Goal: Use online tool/utility: Use online tool/utility

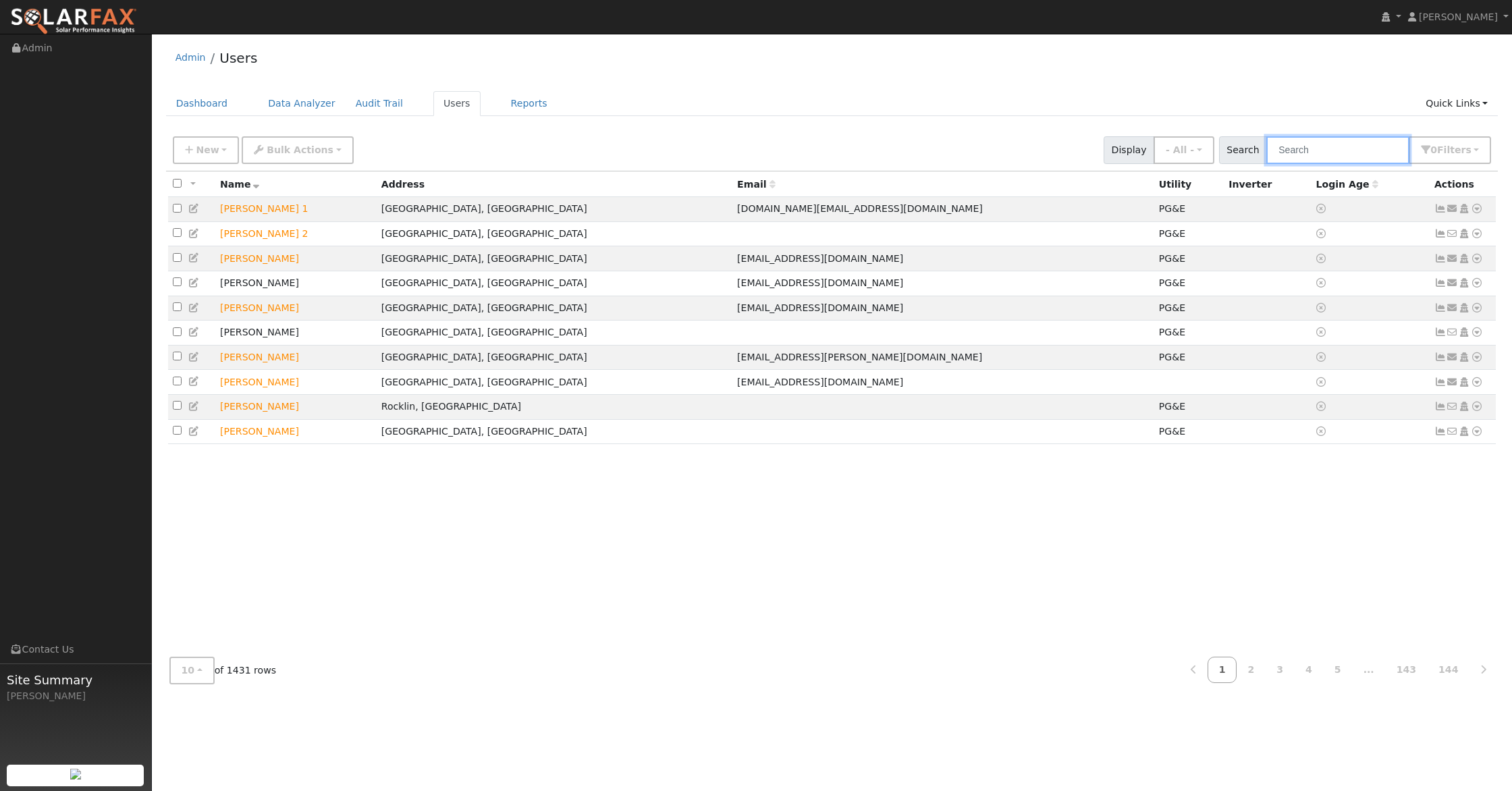
click at [1340, 153] on input "text" at bounding box center [1338, 150] width 143 height 28
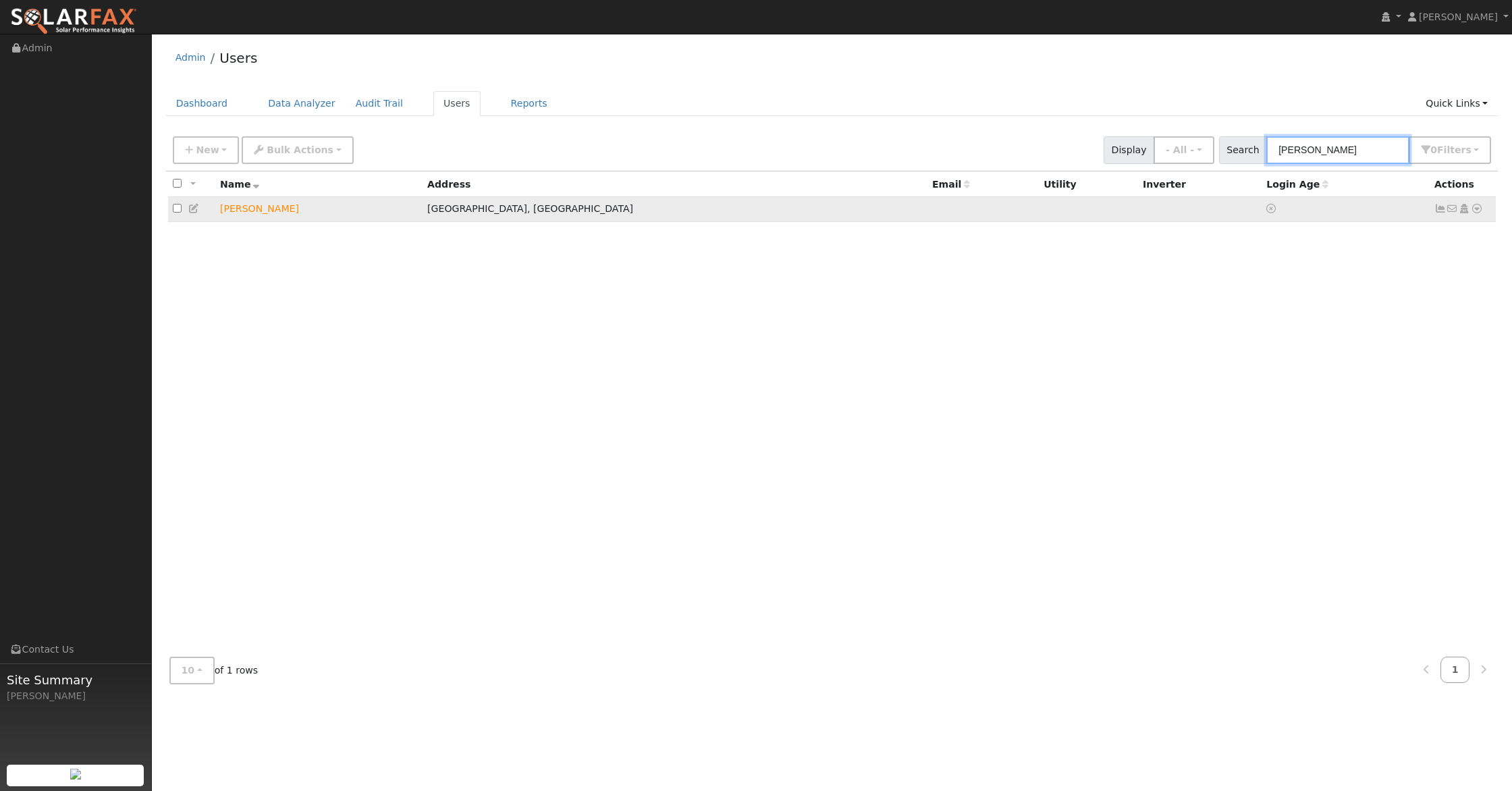
type input "matt ellis"
click at [1476, 213] on icon at bounding box center [1477, 209] width 12 height 10
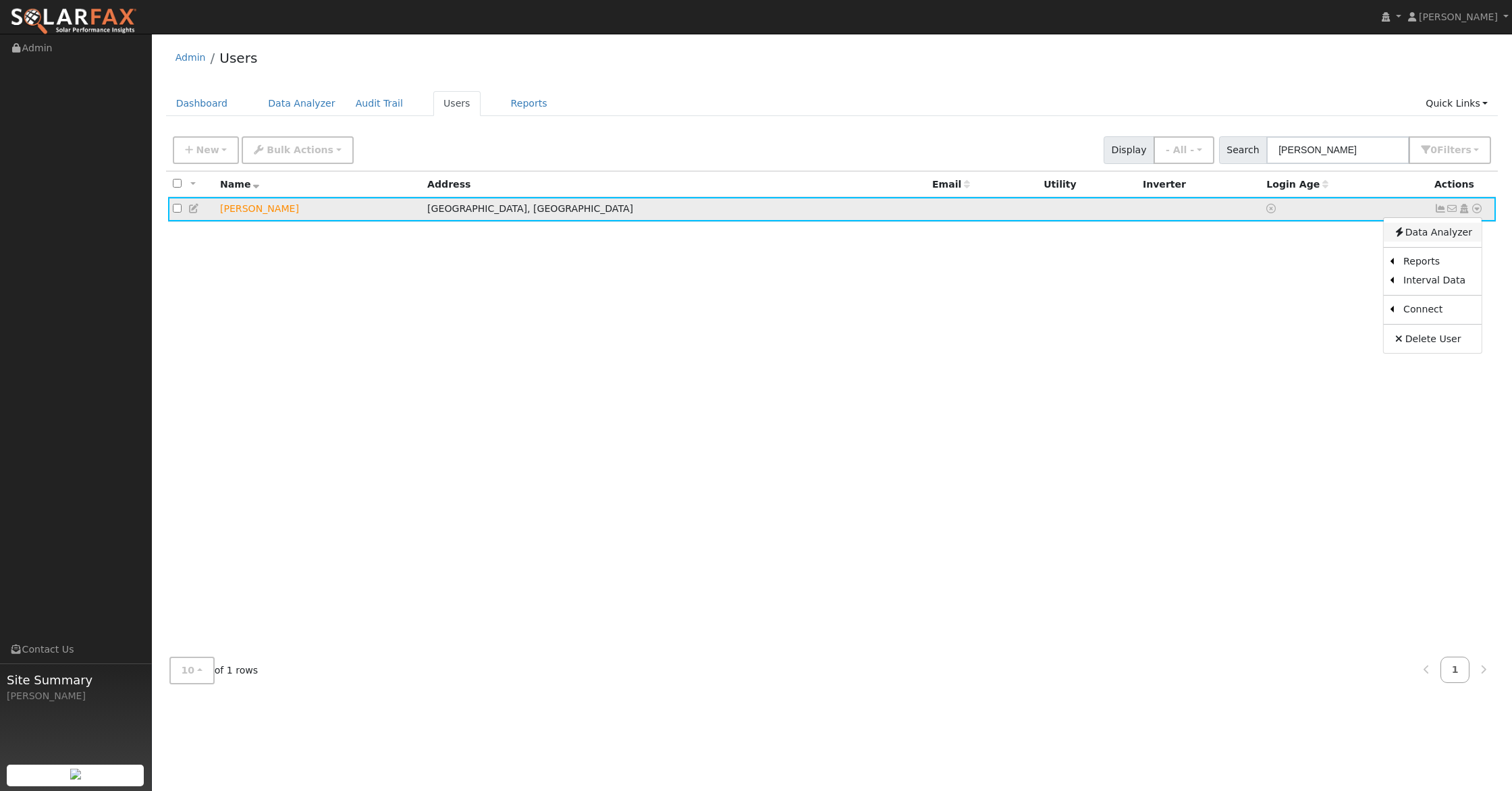
click at [1441, 232] on link "Data Analyzer" at bounding box center [1433, 232] width 98 height 19
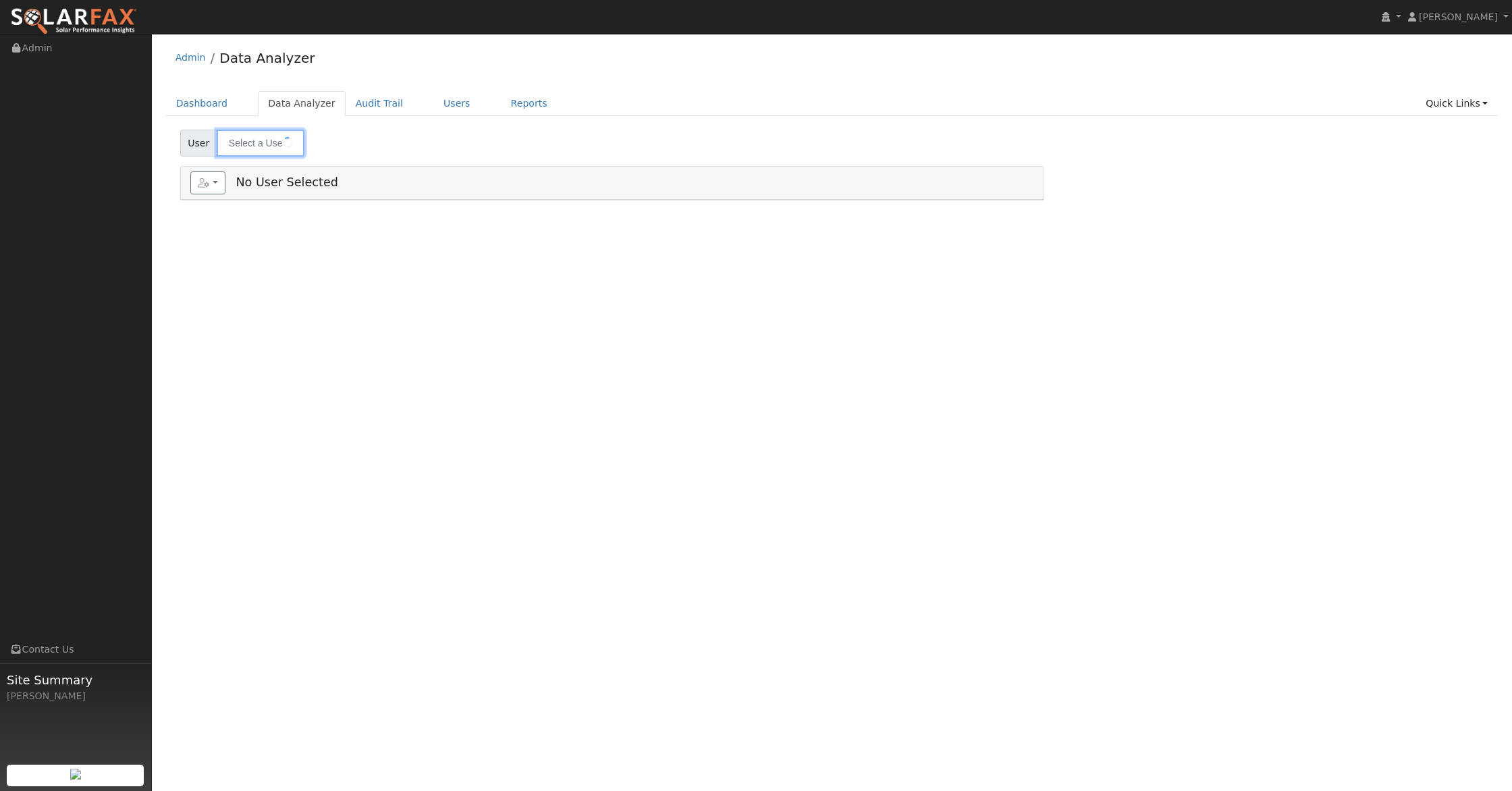
type input "[PERSON_NAME]"
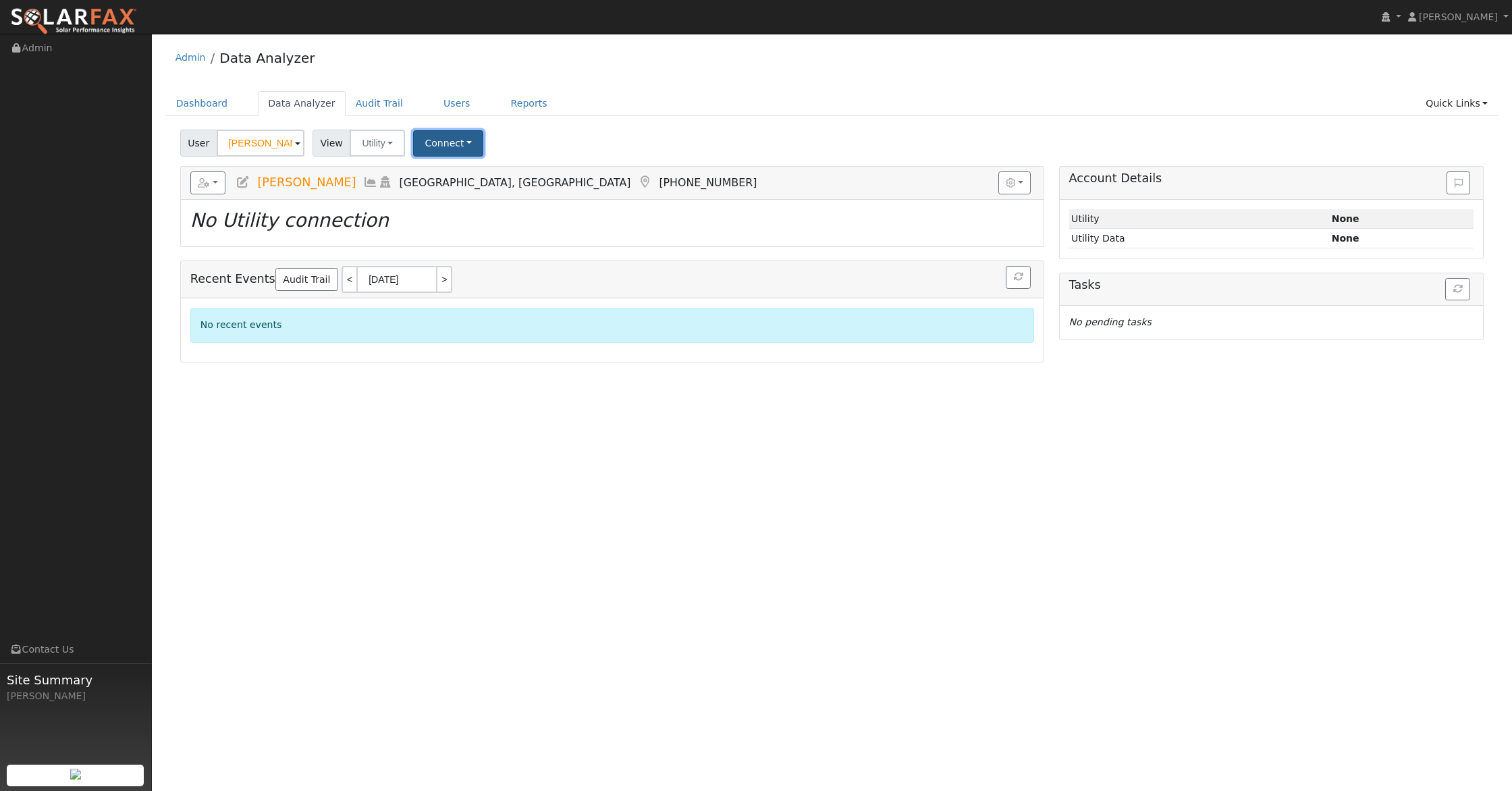
click at [447, 142] on button "Connect" at bounding box center [448, 143] width 70 height 26
click at [463, 178] on link "Select a Provider" at bounding box center [467, 172] width 105 height 19
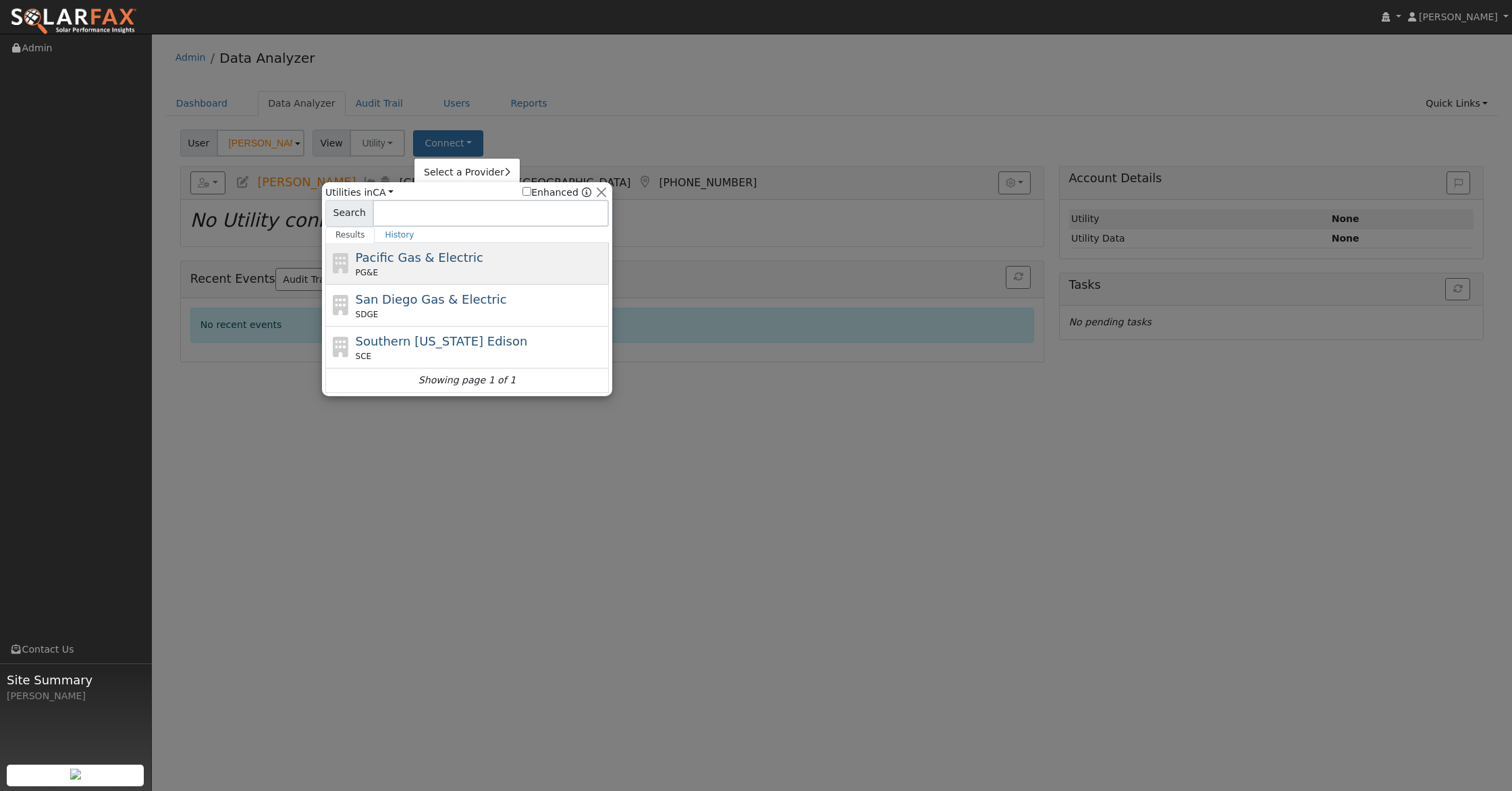
click at [452, 268] on div "PG&E" at bounding box center [481, 272] width 250 height 12
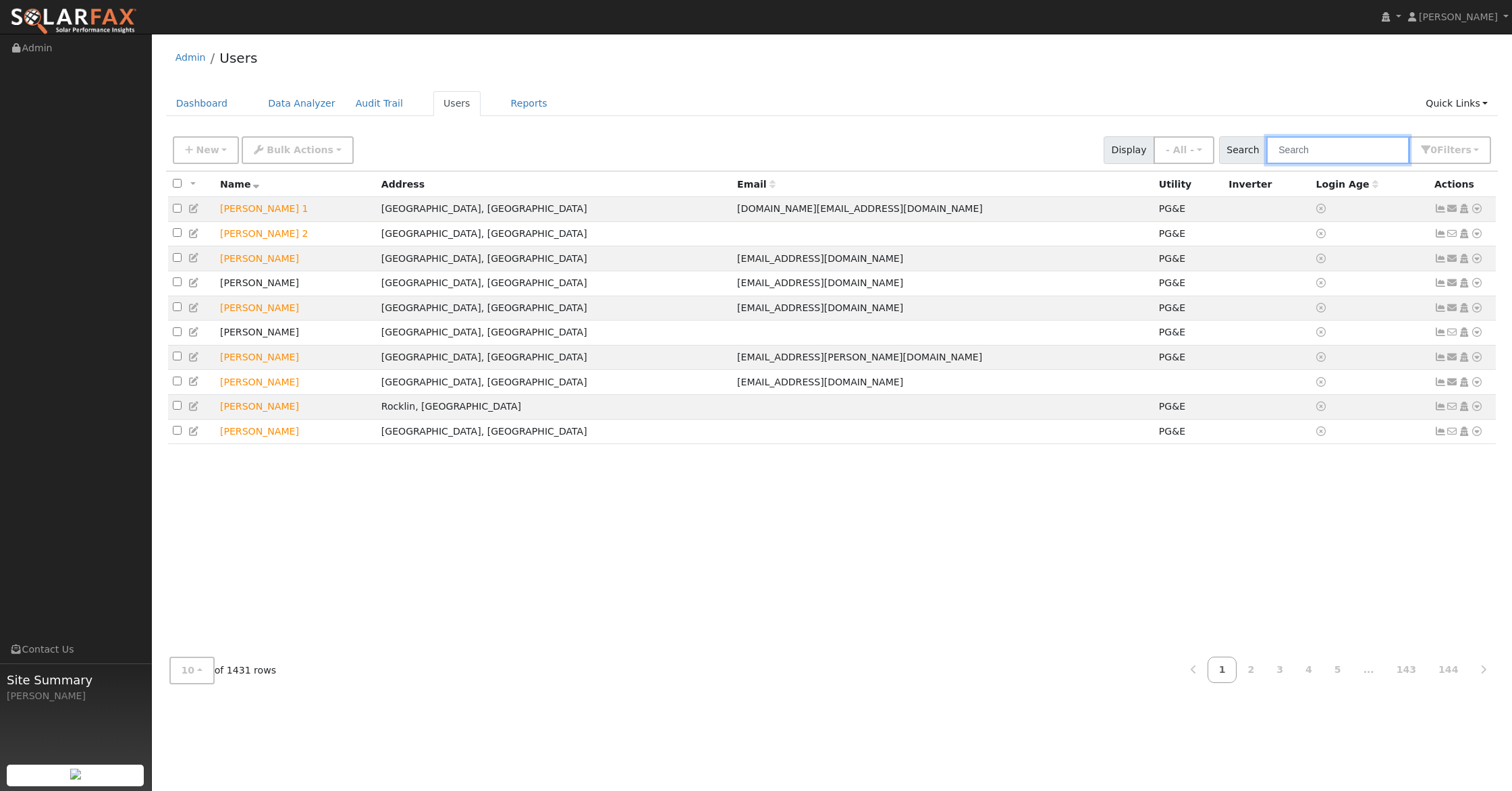
click at [1320, 147] on input "text" at bounding box center [1338, 150] width 143 height 28
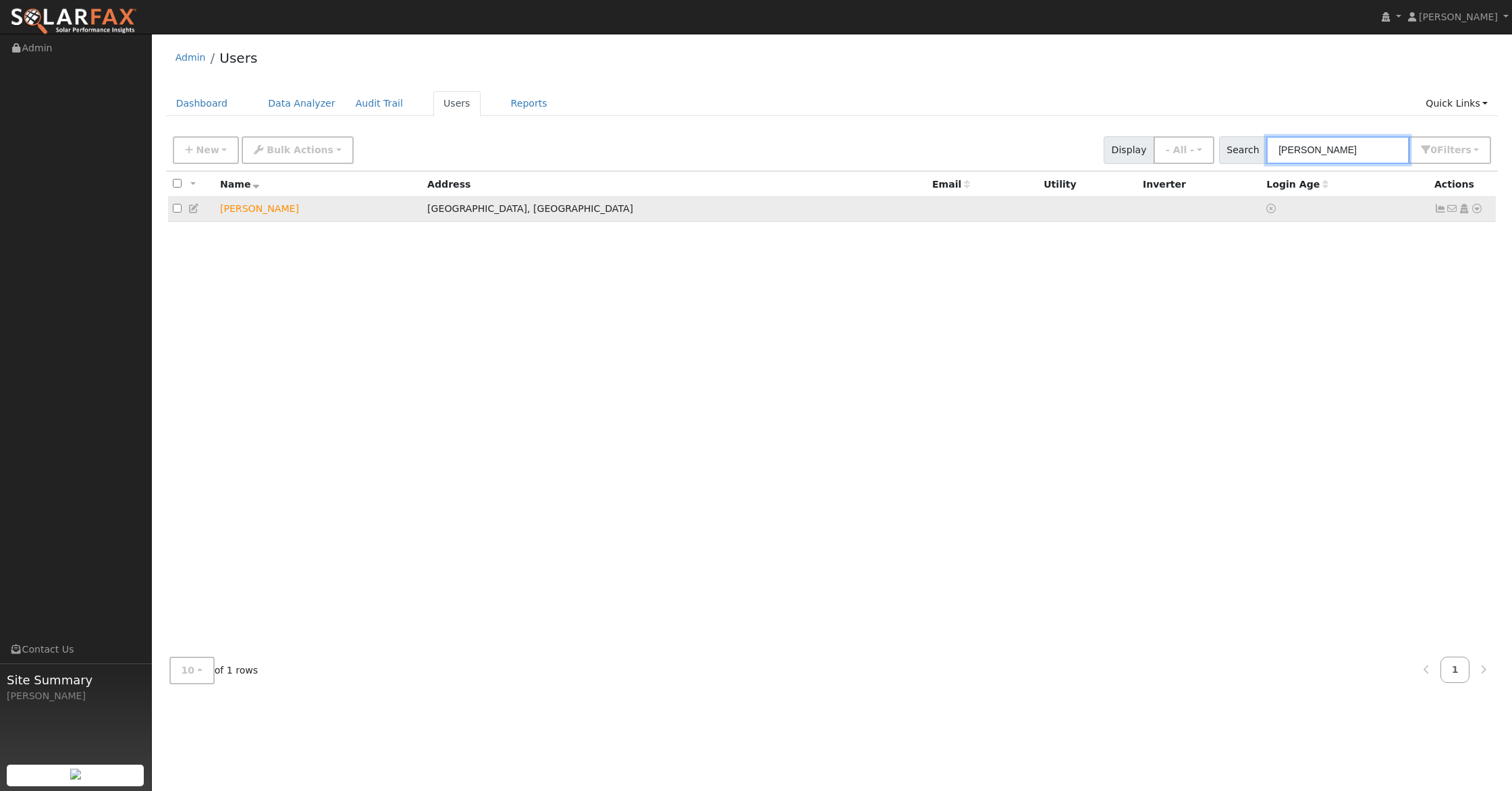
type input "matt ellis"
click at [1477, 212] on icon at bounding box center [1477, 209] width 12 height 10
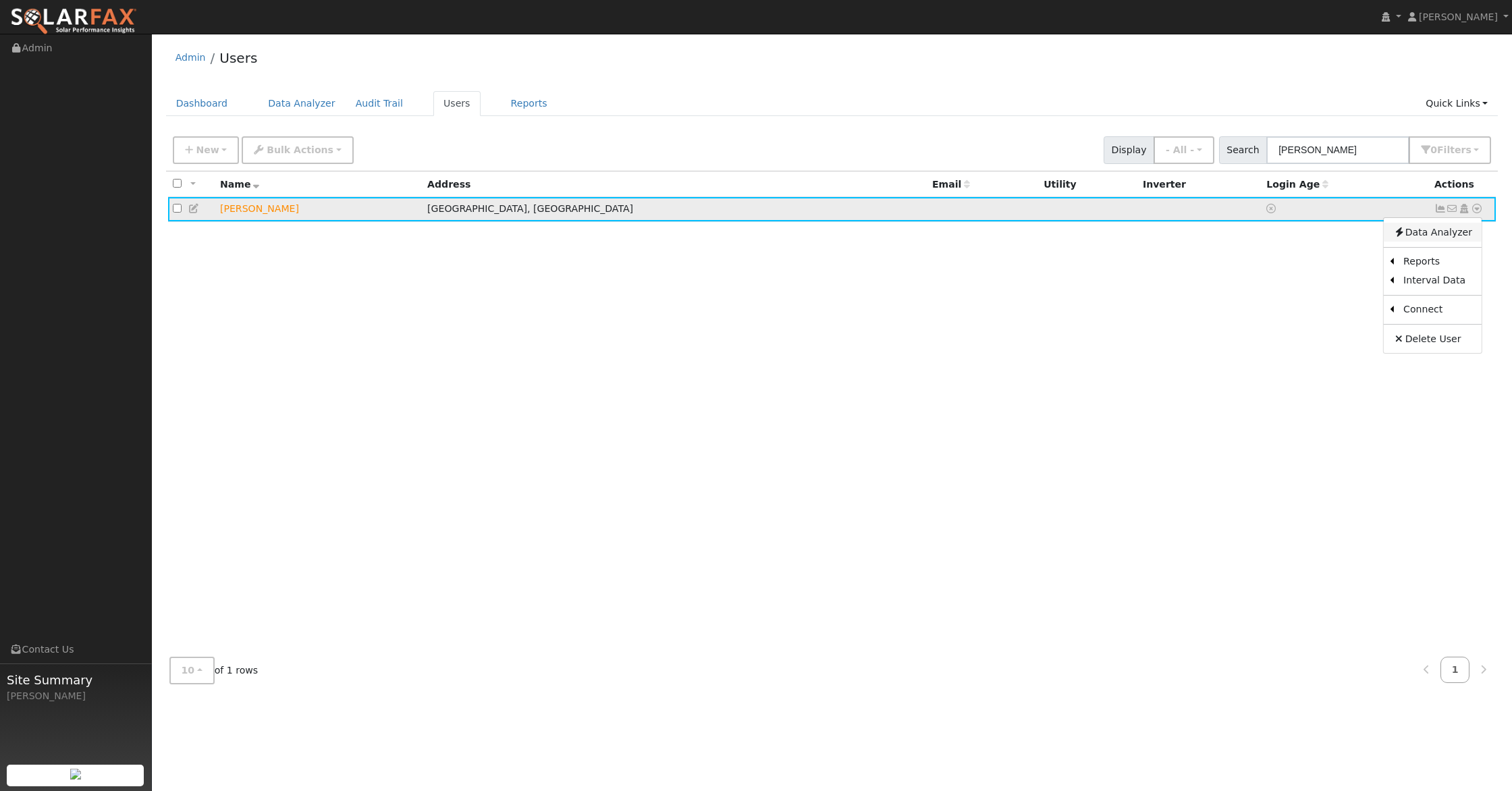
click at [1430, 236] on link "Data Analyzer" at bounding box center [1433, 232] width 98 height 19
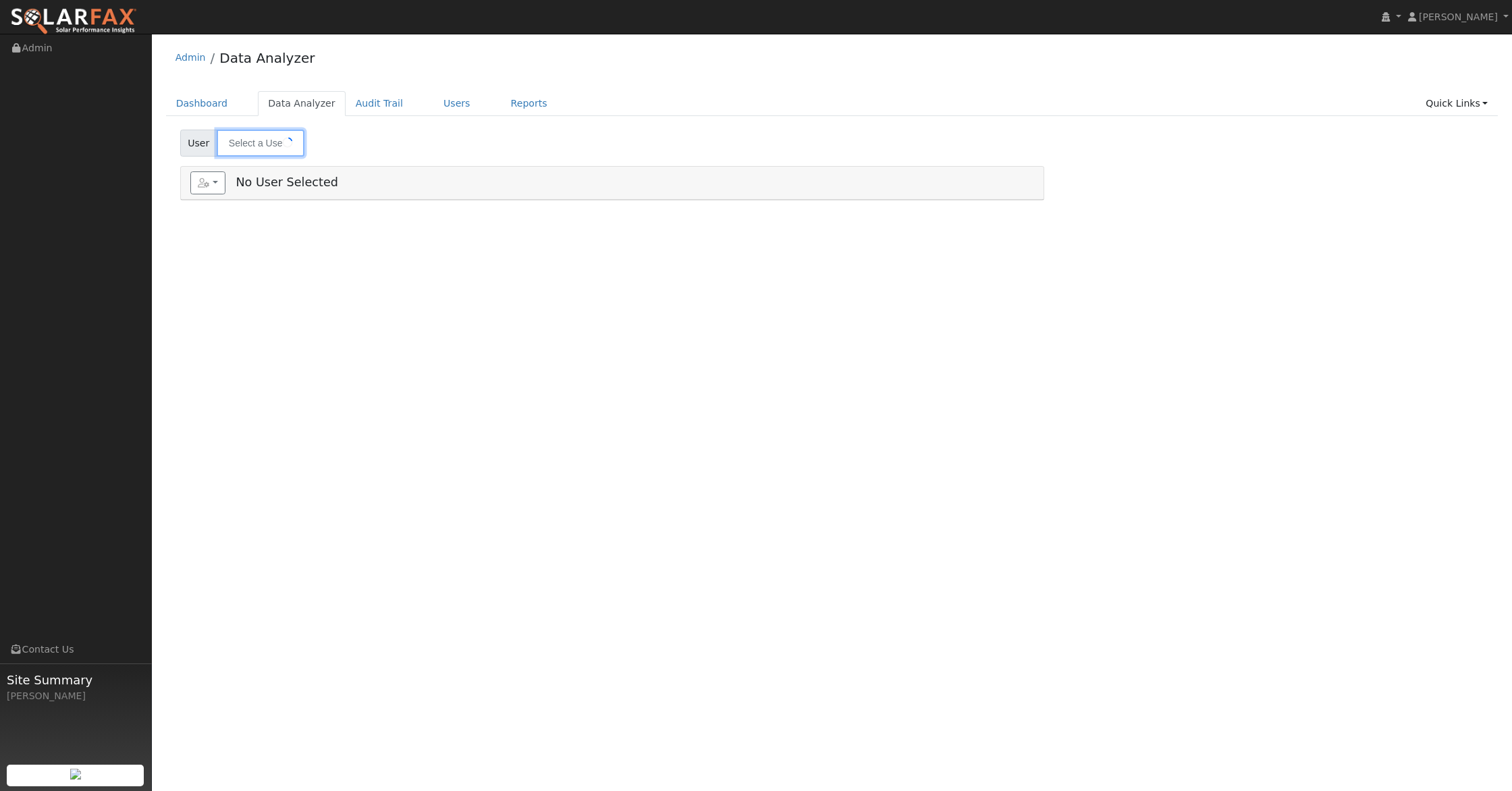
type input "[PERSON_NAME]"
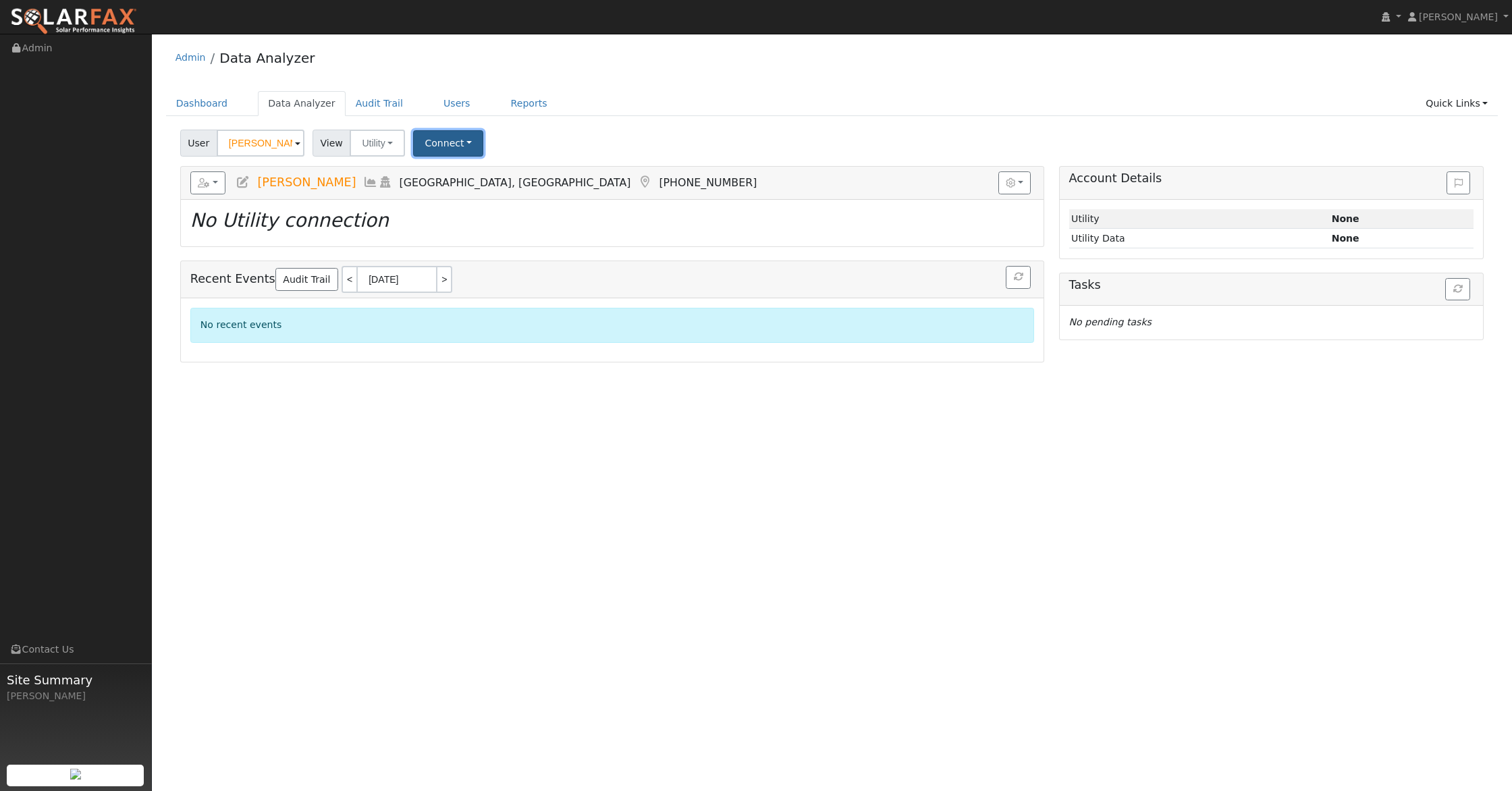
click at [447, 143] on button "Connect" at bounding box center [448, 143] width 70 height 26
click at [459, 201] on link "Quick Connect" at bounding box center [467, 201] width 105 height 19
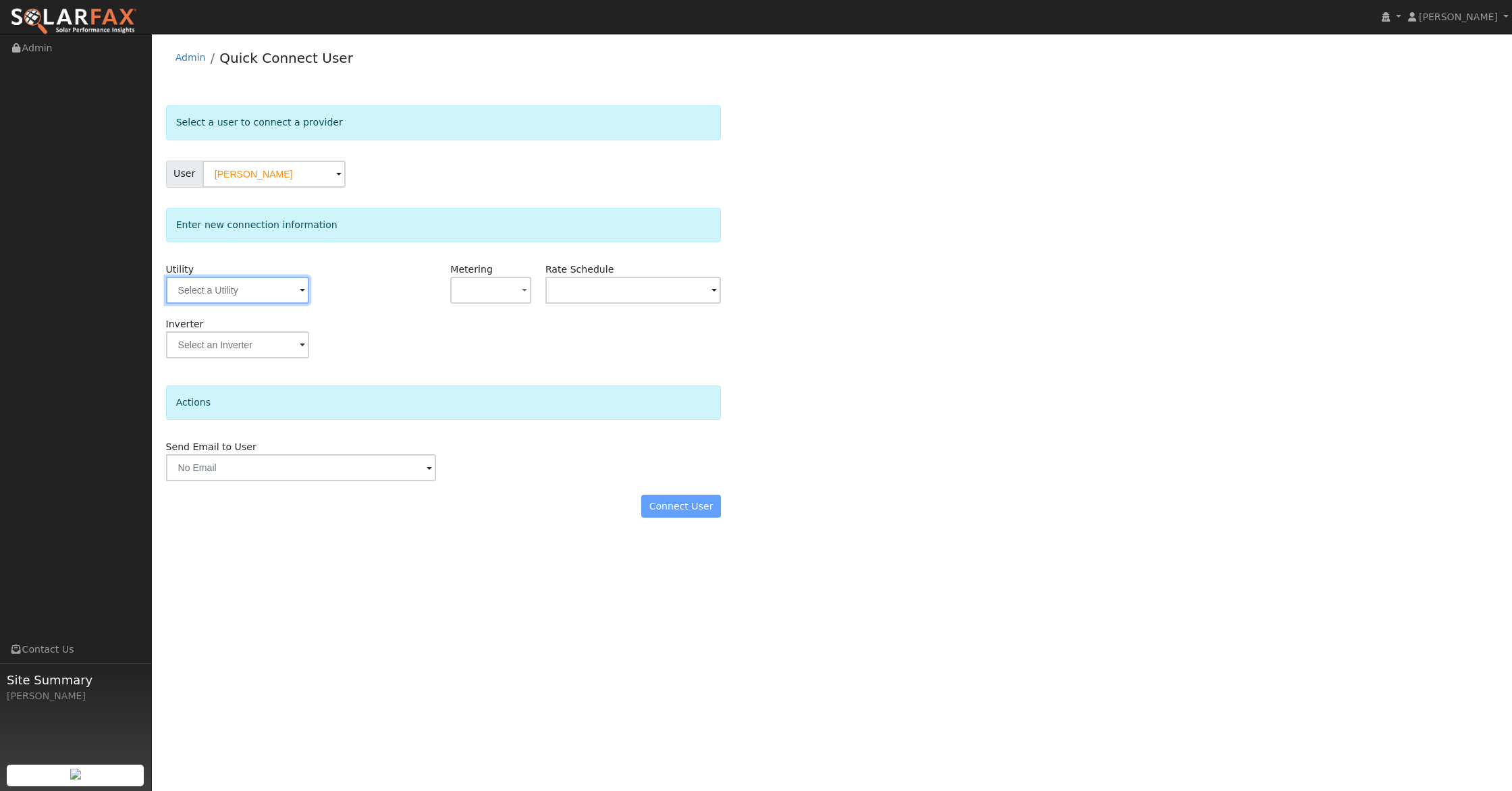
click at [246, 288] on input "text" at bounding box center [237, 290] width 143 height 27
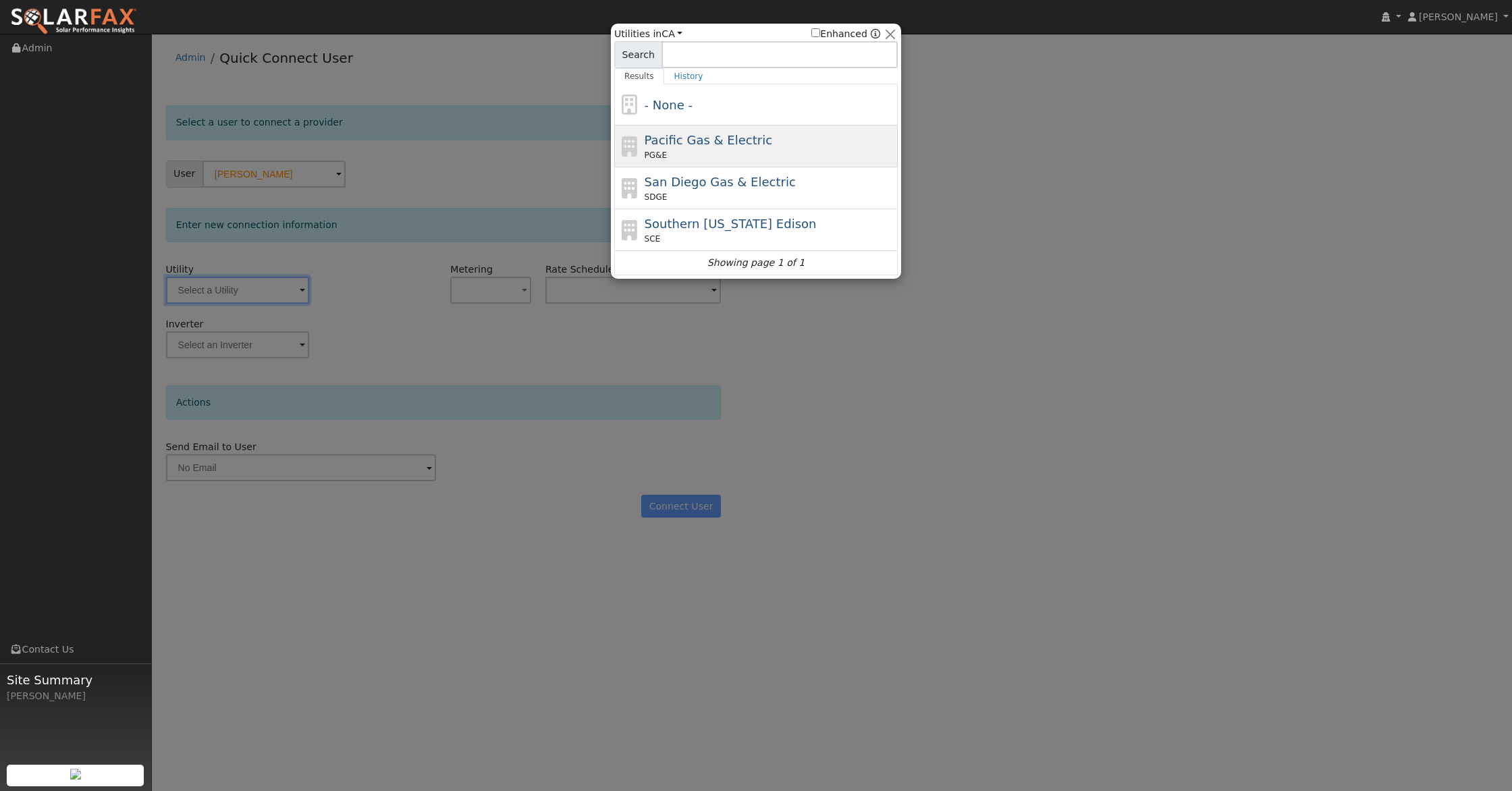
click at [750, 151] on div "PG&E" at bounding box center [770, 156] width 250 height 12
type input "PG&E"
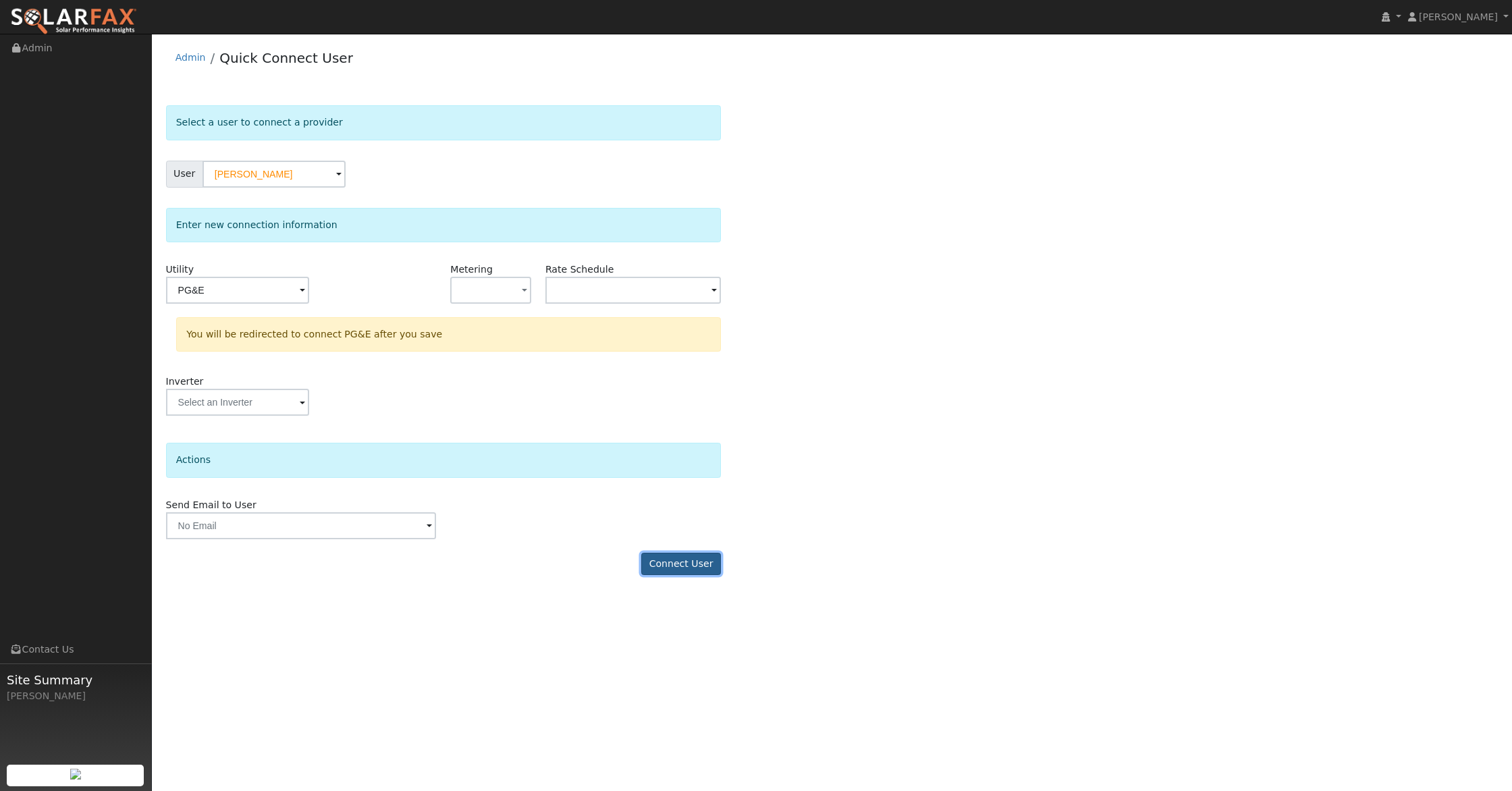
click at [685, 559] on button "Connect User" at bounding box center [681, 564] width 80 height 23
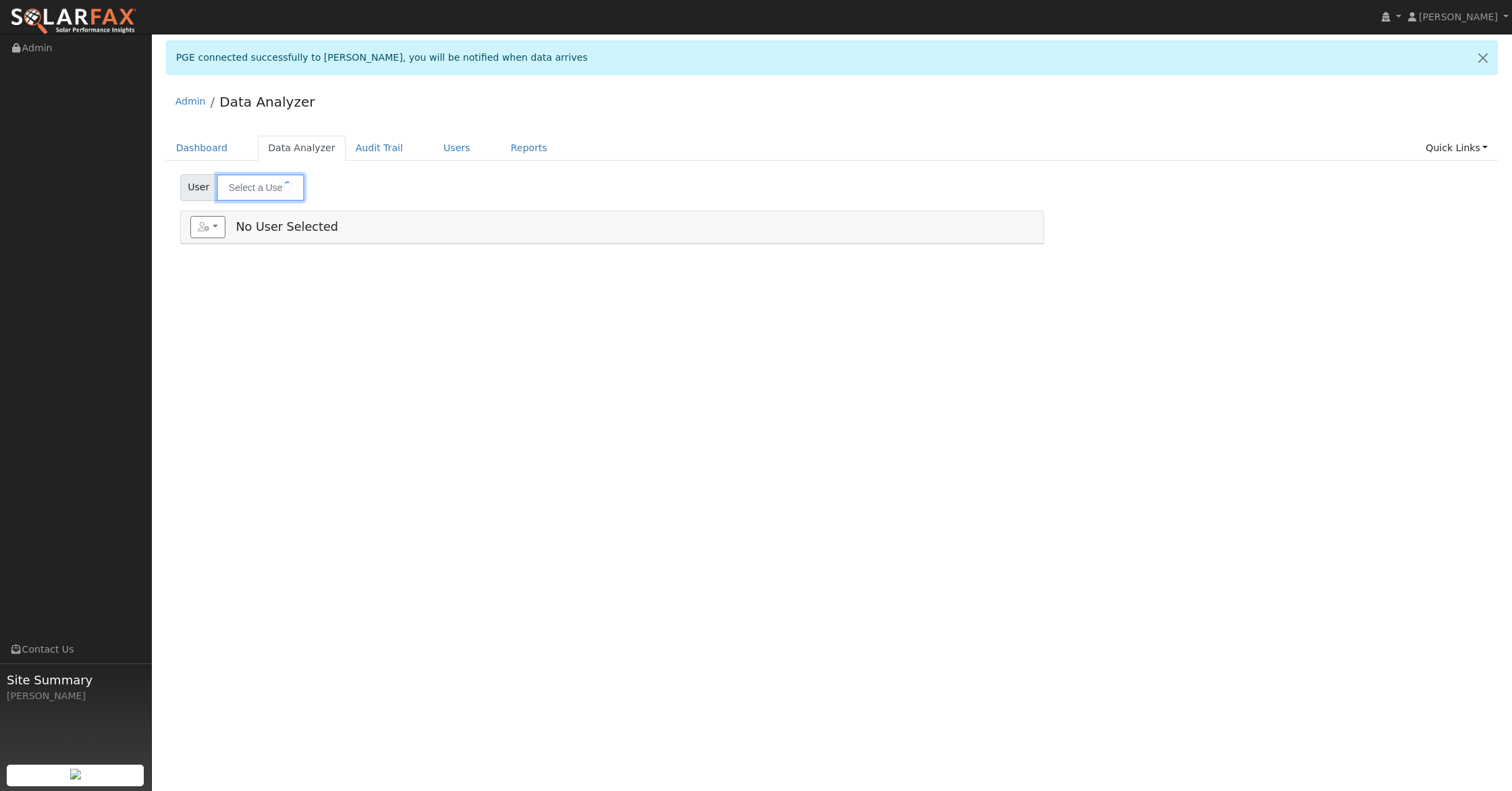
type input "[PERSON_NAME]"
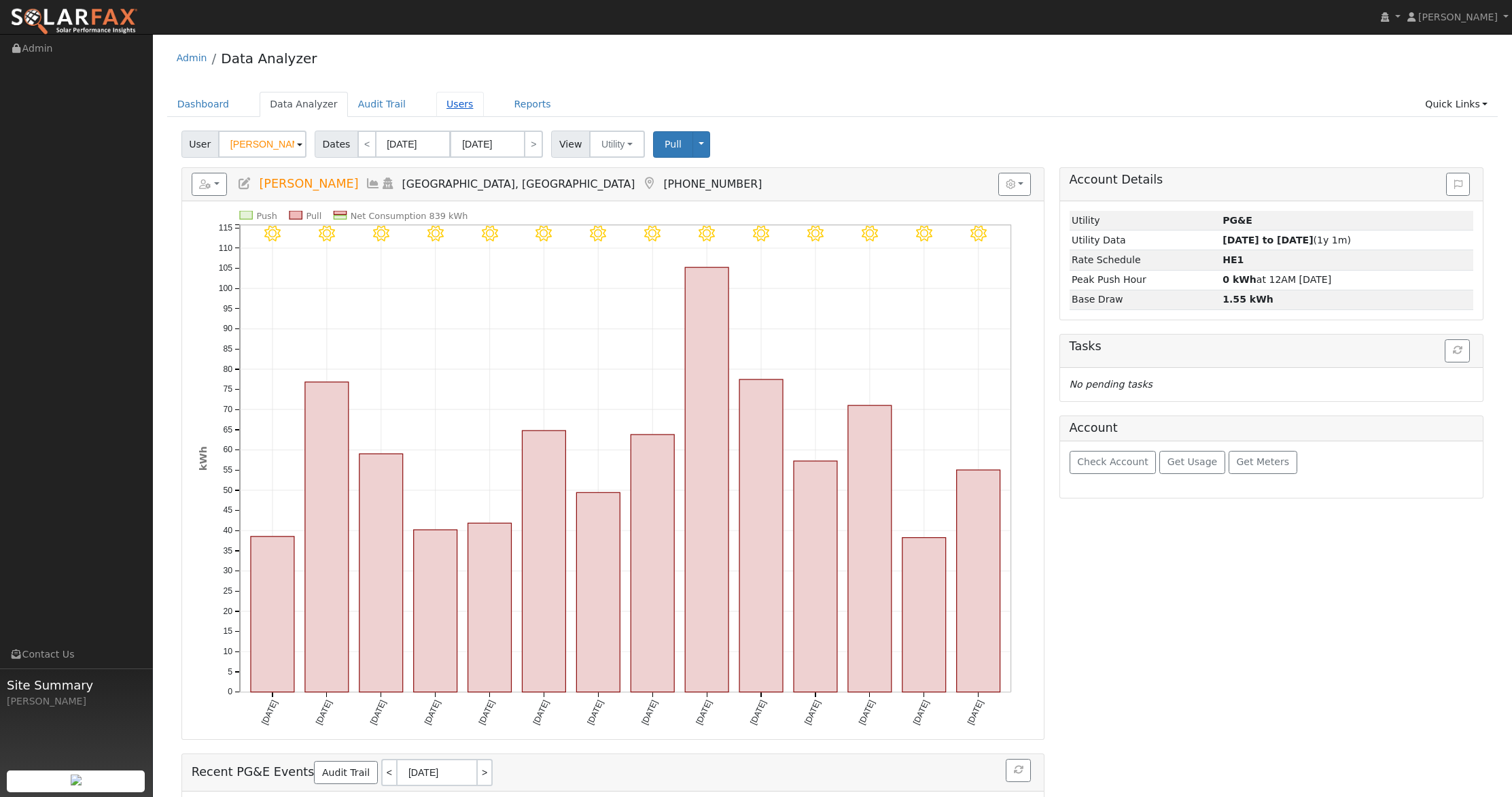
click at [448, 101] on link "Users" at bounding box center [460, 105] width 47 height 25
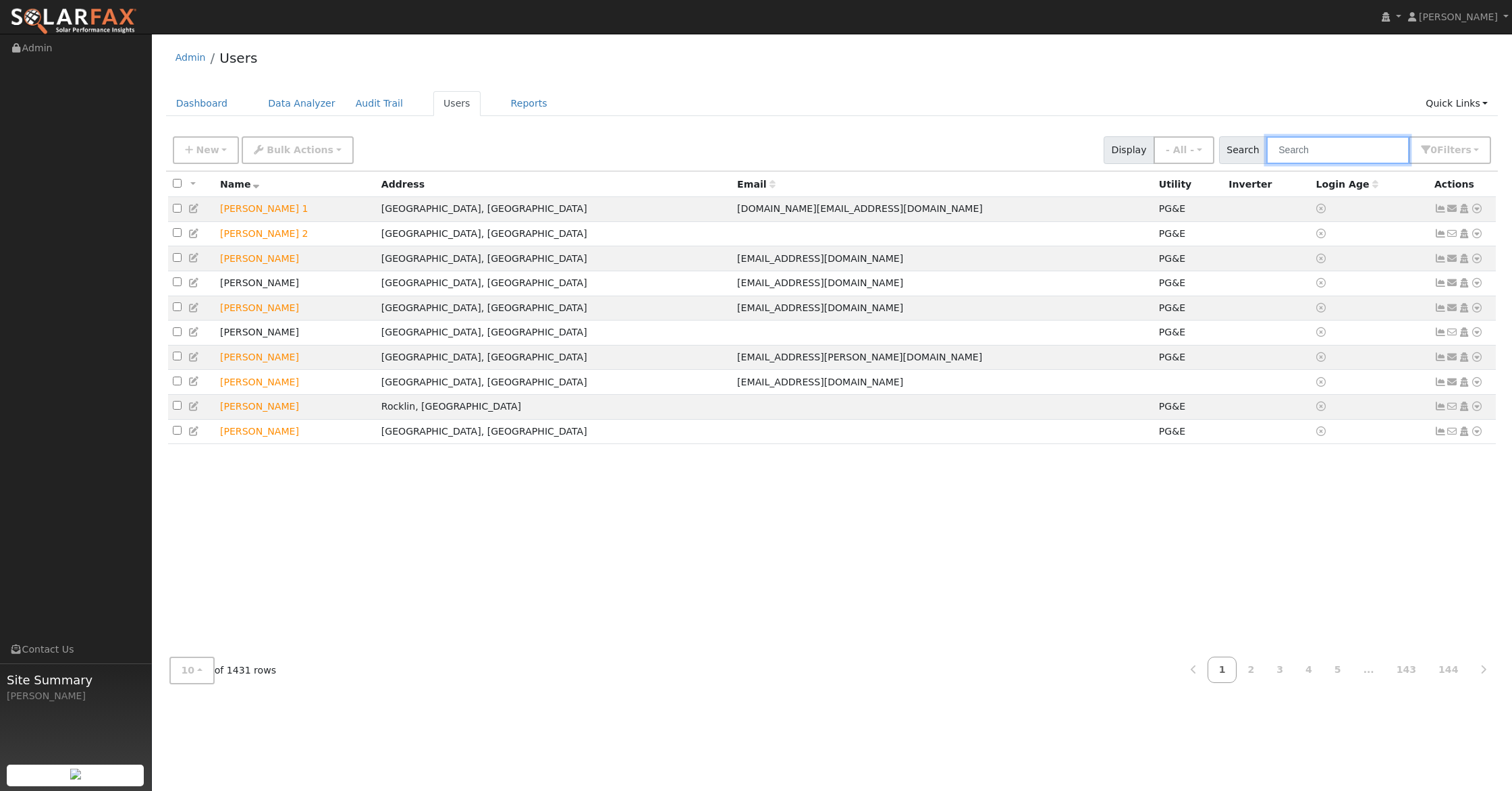
click at [1343, 148] on input "text" at bounding box center [1338, 150] width 143 height 28
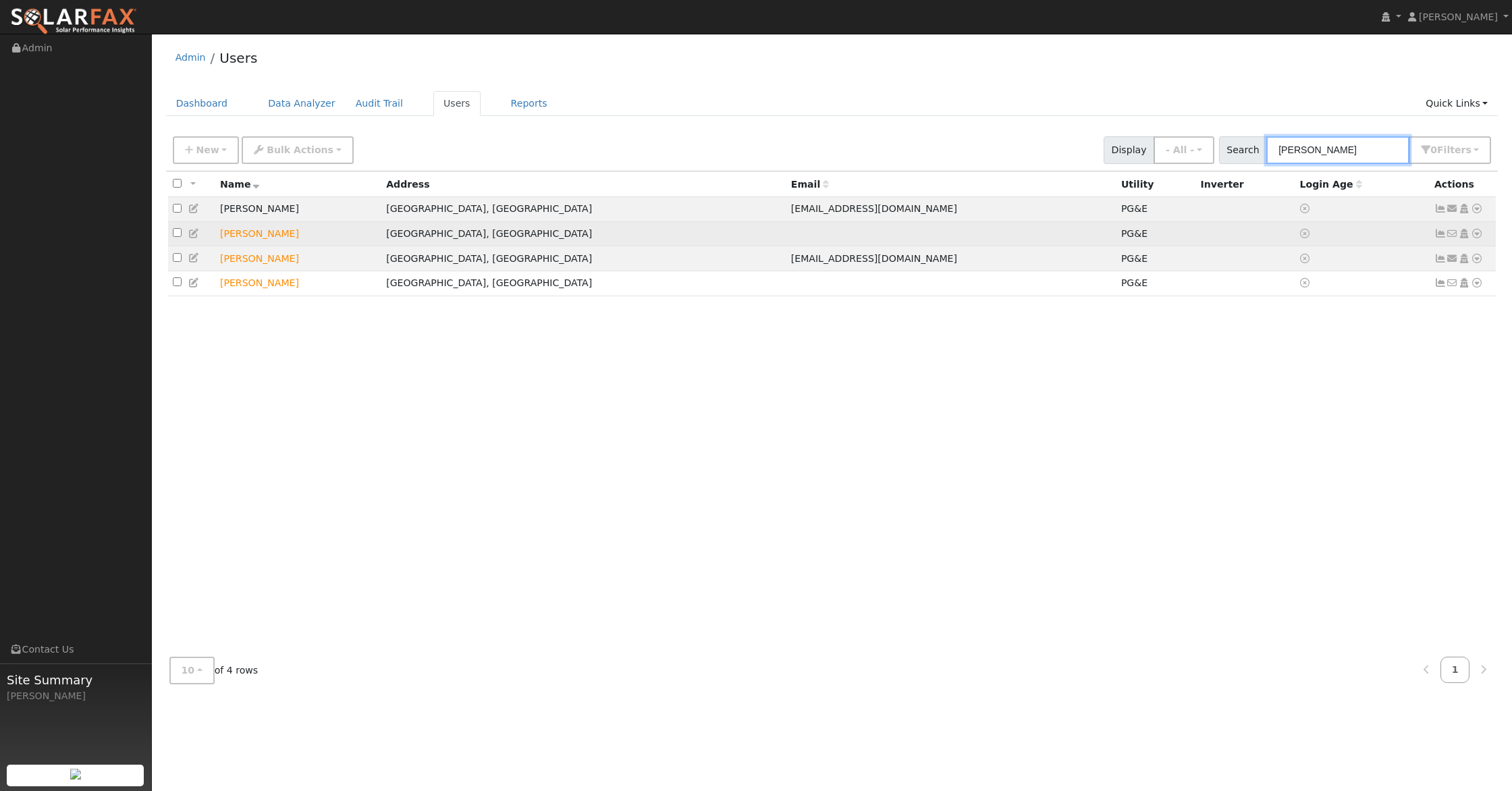
type input "ellis"
click at [1477, 235] on icon at bounding box center [1477, 234] width 12 height 10
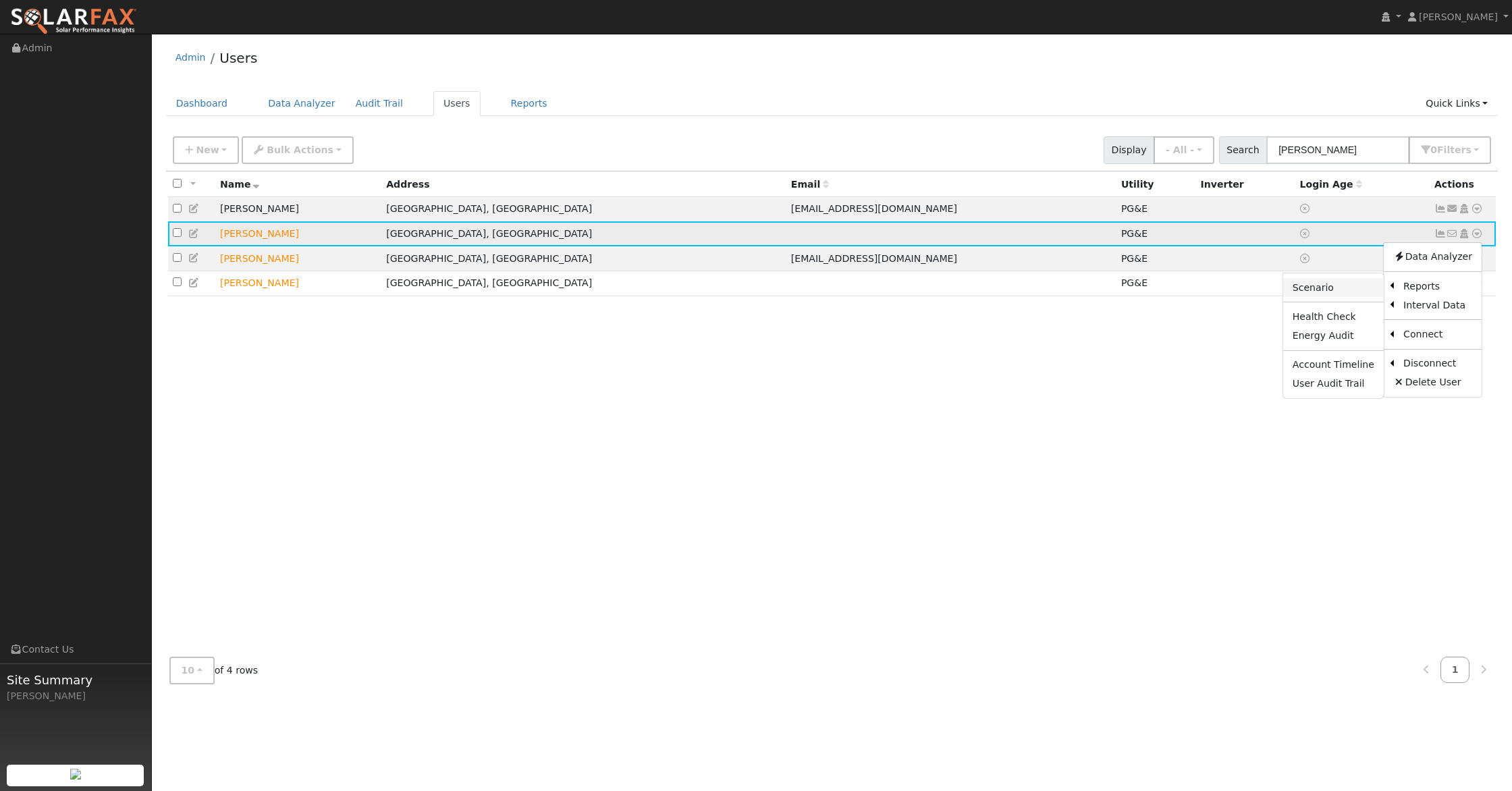
click at [1340, 286] on link "Scenario" at bounding box center [1333, 287] width 100 height 19
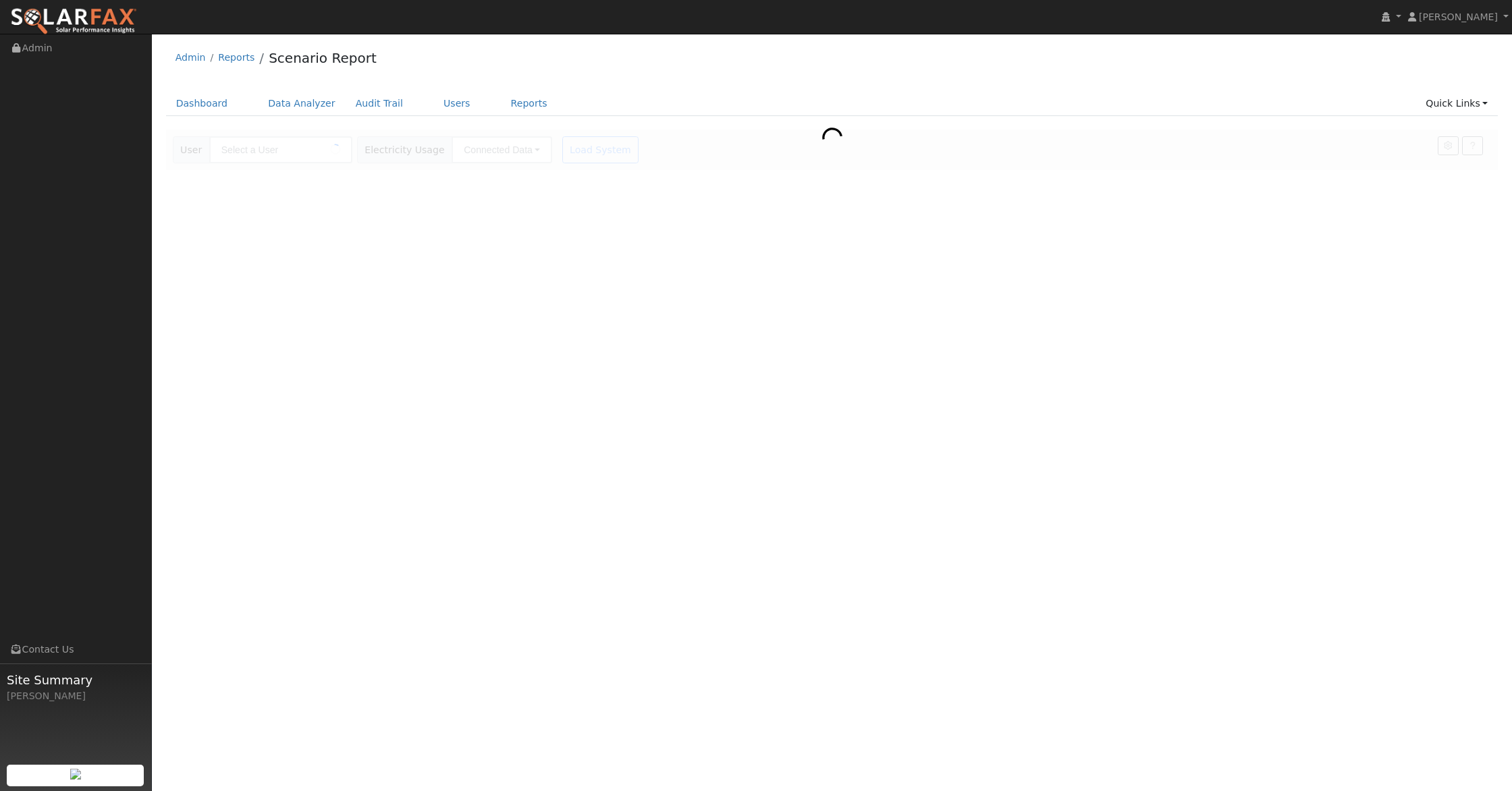
type input "[PERSON_NAME]"
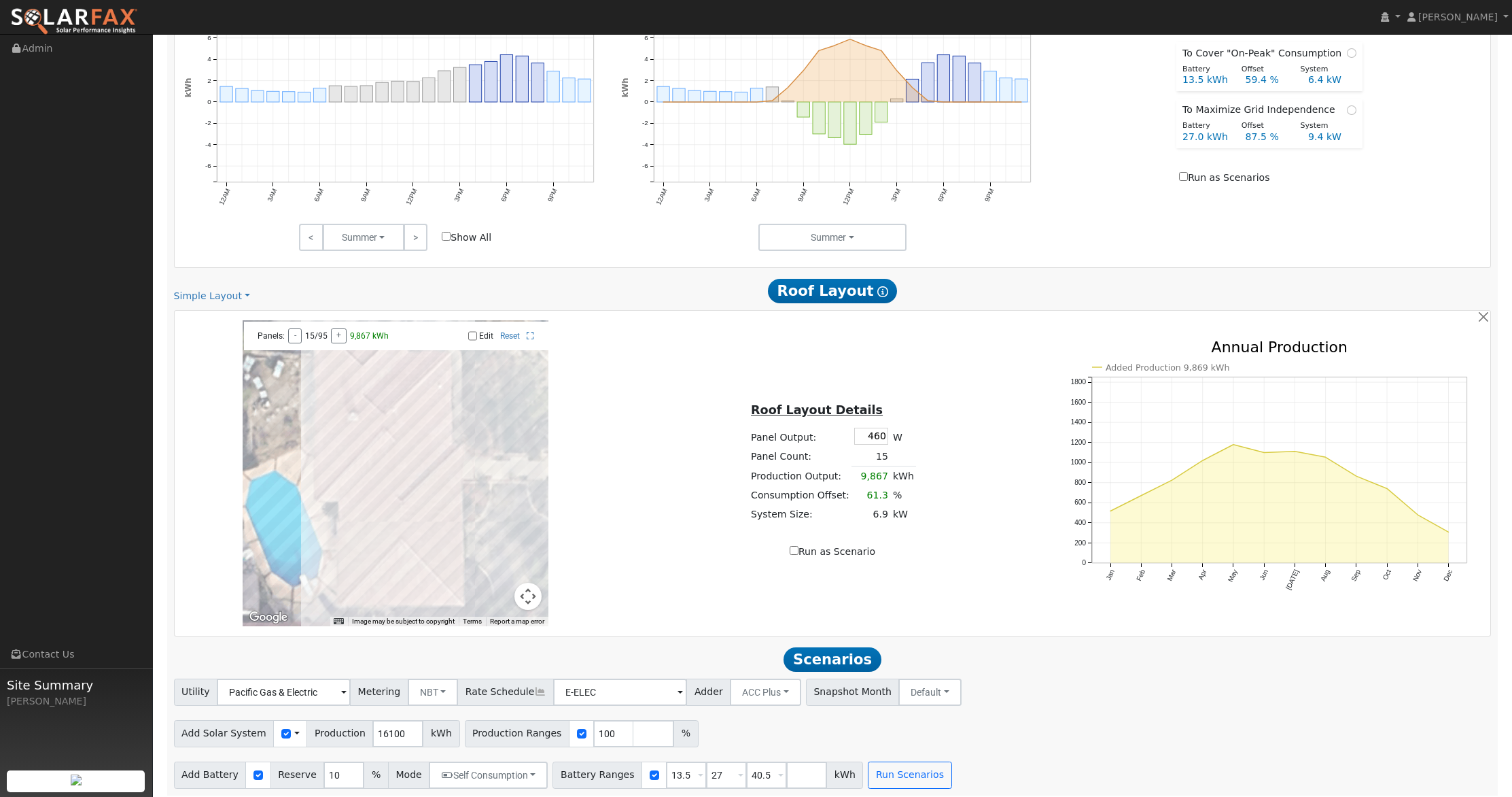
scroll to position [684, 0]
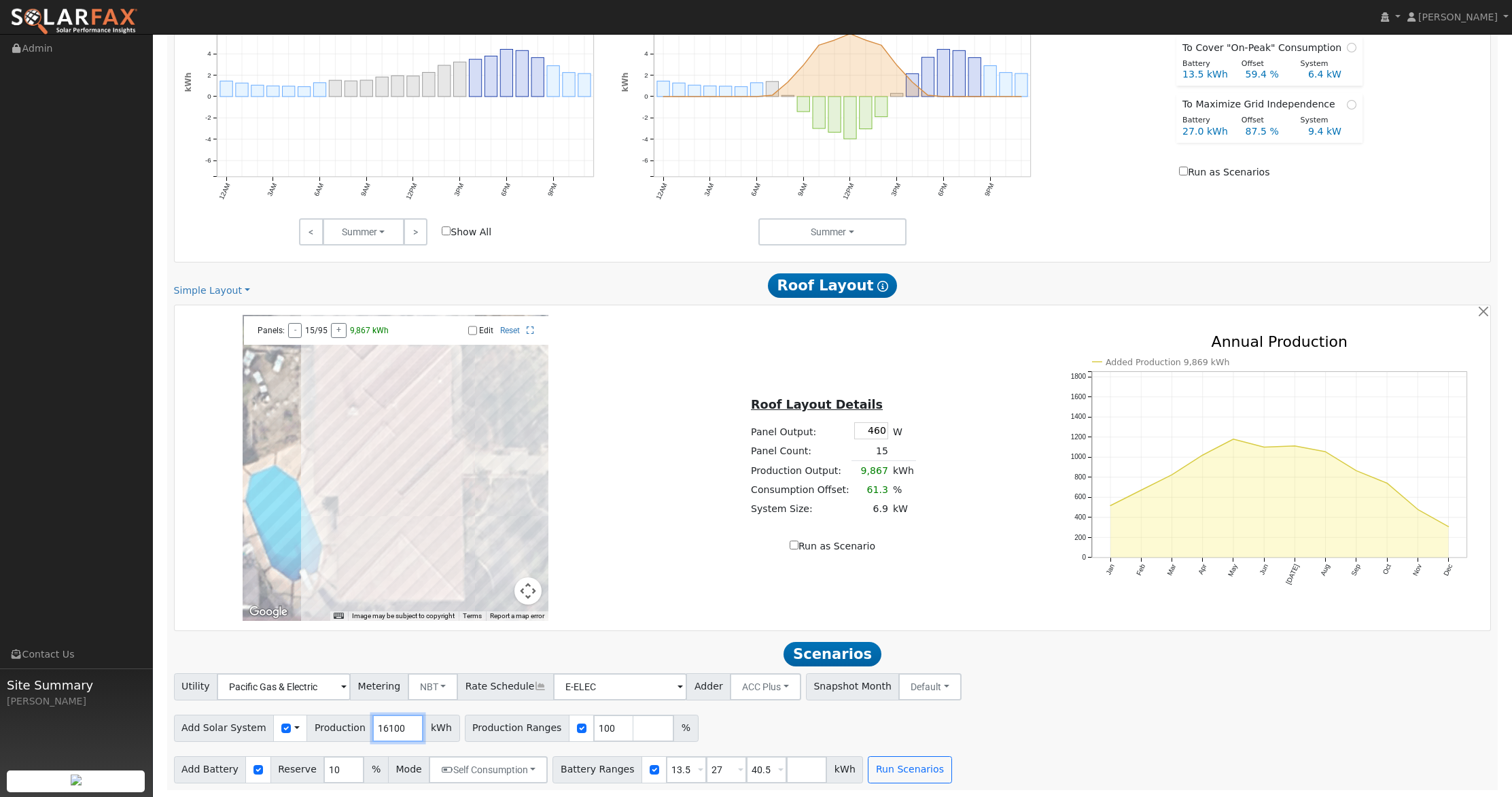
drag, startPoint x: 397, startPoint y: 725, endPoint x: 336, endPoint y: 727, distance: 61.0
click at [334, 727] on div "Add Solar System Use CSV Data Production 16100 kWh" at bounding box center [317, 728] width 286 height 27
type input "25964"
drag, startPoint x: 681, startPoint y: 770, endPoint x: 608, endPoint y: 767, distance: 73.1
click at [595, 769] on div "Battery Ranges 13.5 Overrides Reserve % Mode None None Self Consumption Peak Sa…" at bounding box center [708, 769] width 311 height 27
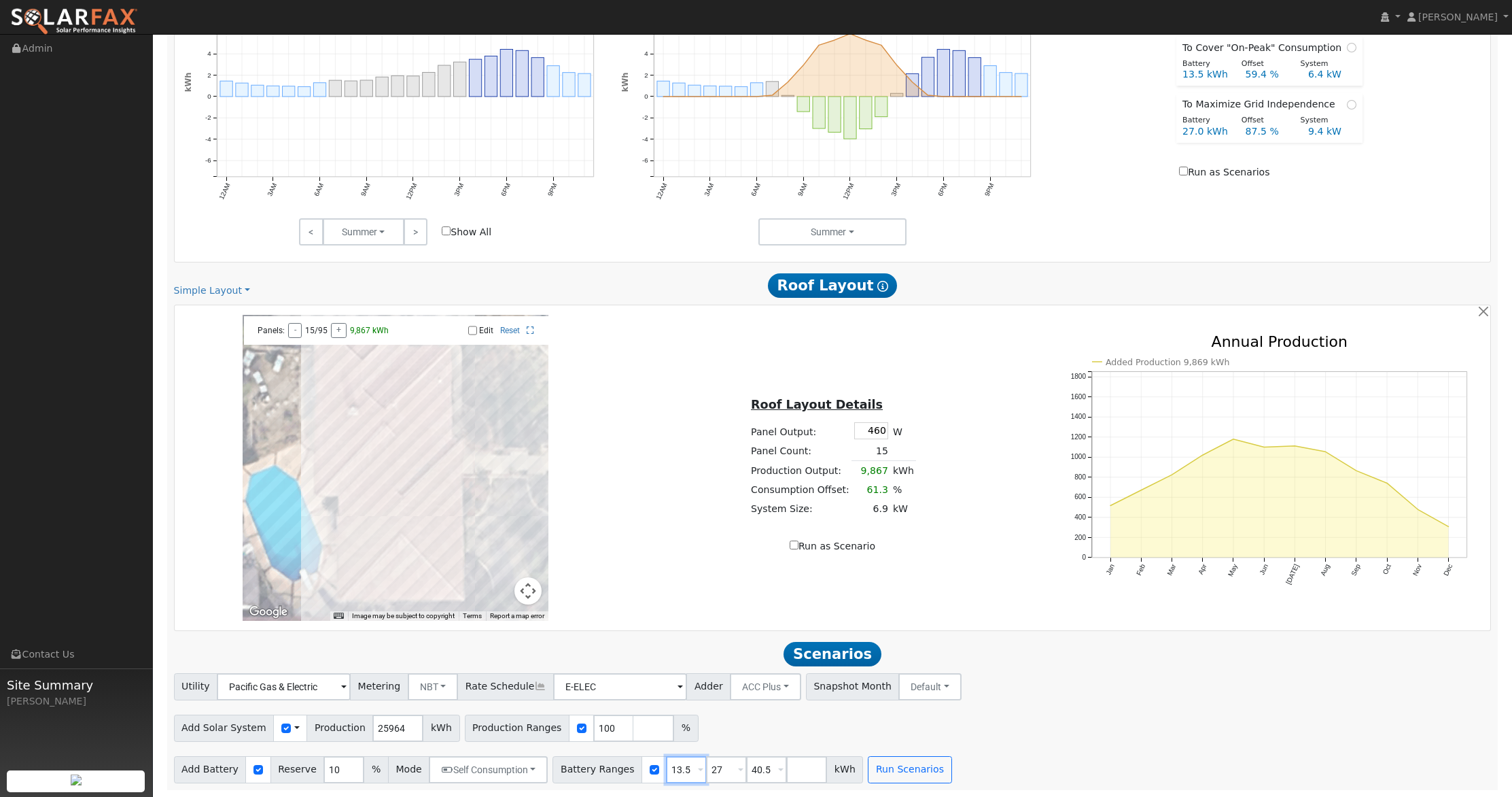
type input "27"
type input "40.5"
type input "27"
click at [747, 768] on input "number" at bounding box center [767, 769] width 41 height 27
type input "0"
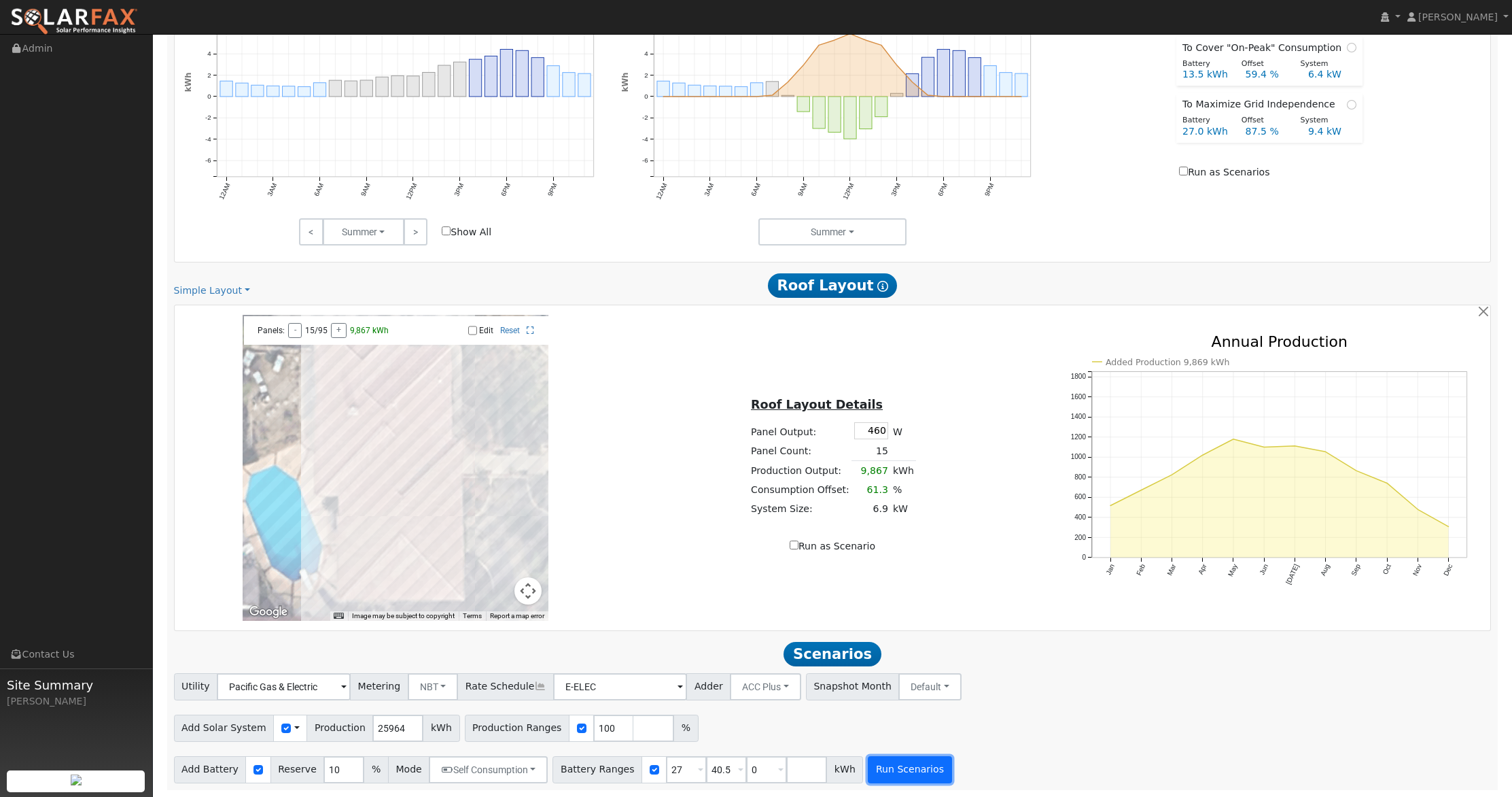
type input "0"
type input "27"
type input "40.5"
click at [894, 762] on button "Run Scenarios" at bounding box center [910, 769] width 84 height 27
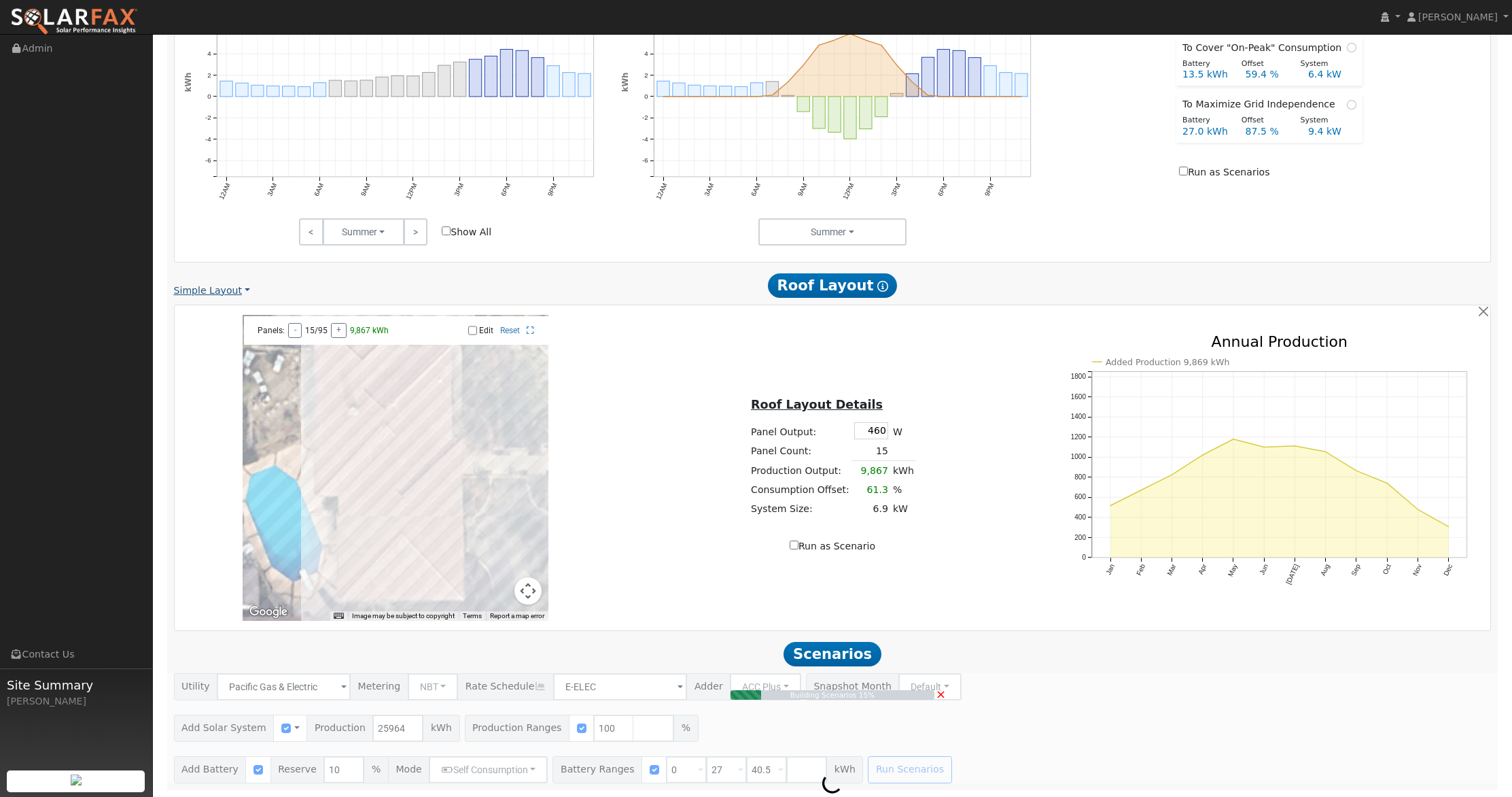
click at [228, 292] on link "Simple Layout" at bounding box center [212, 291] width 76 height 14
click at [1166, 660] on h2 "Scenarios Scenario" at bounding box center [833, 653] width 1318 height 25
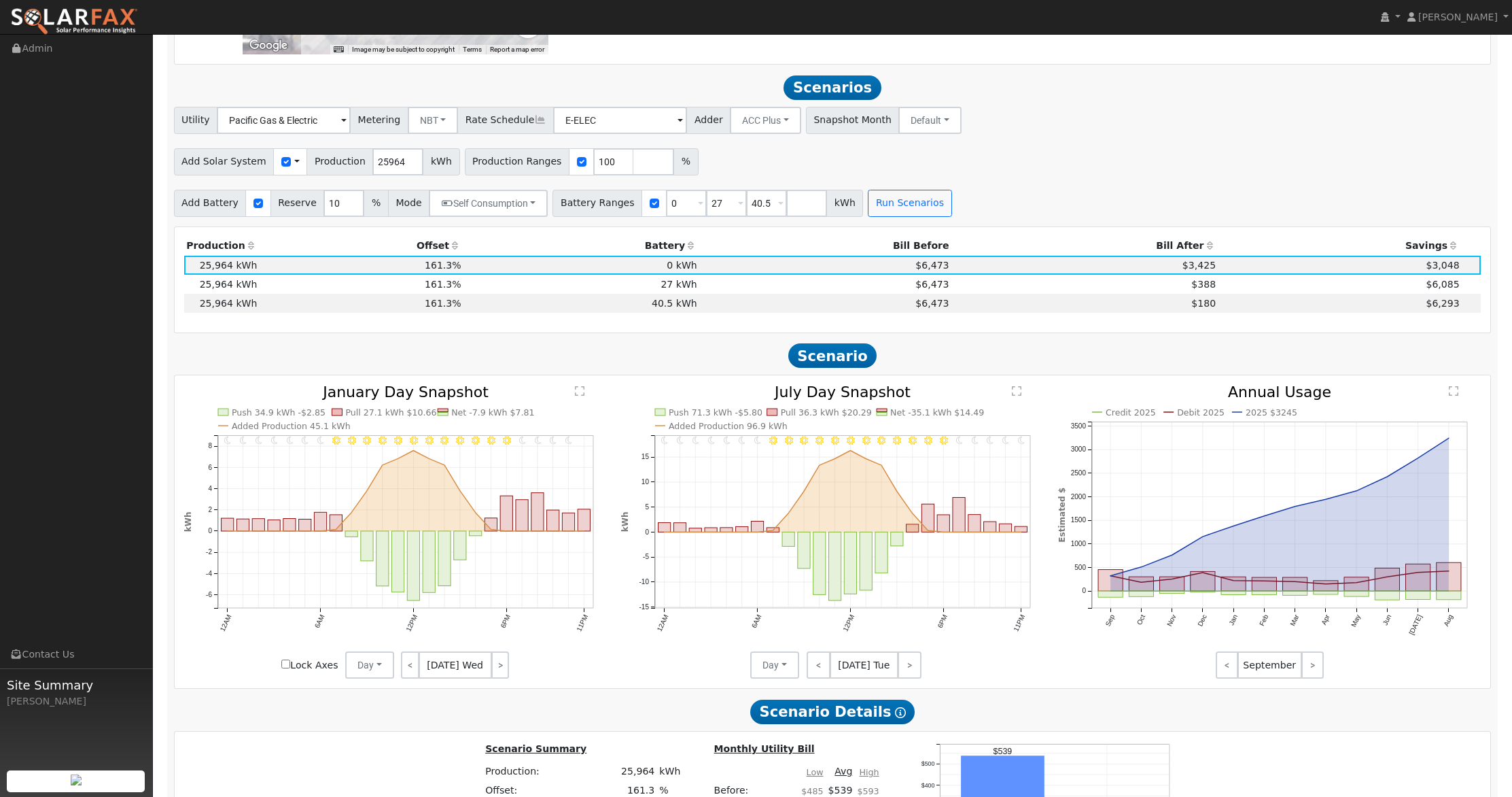
scroll to position [1235, 0]
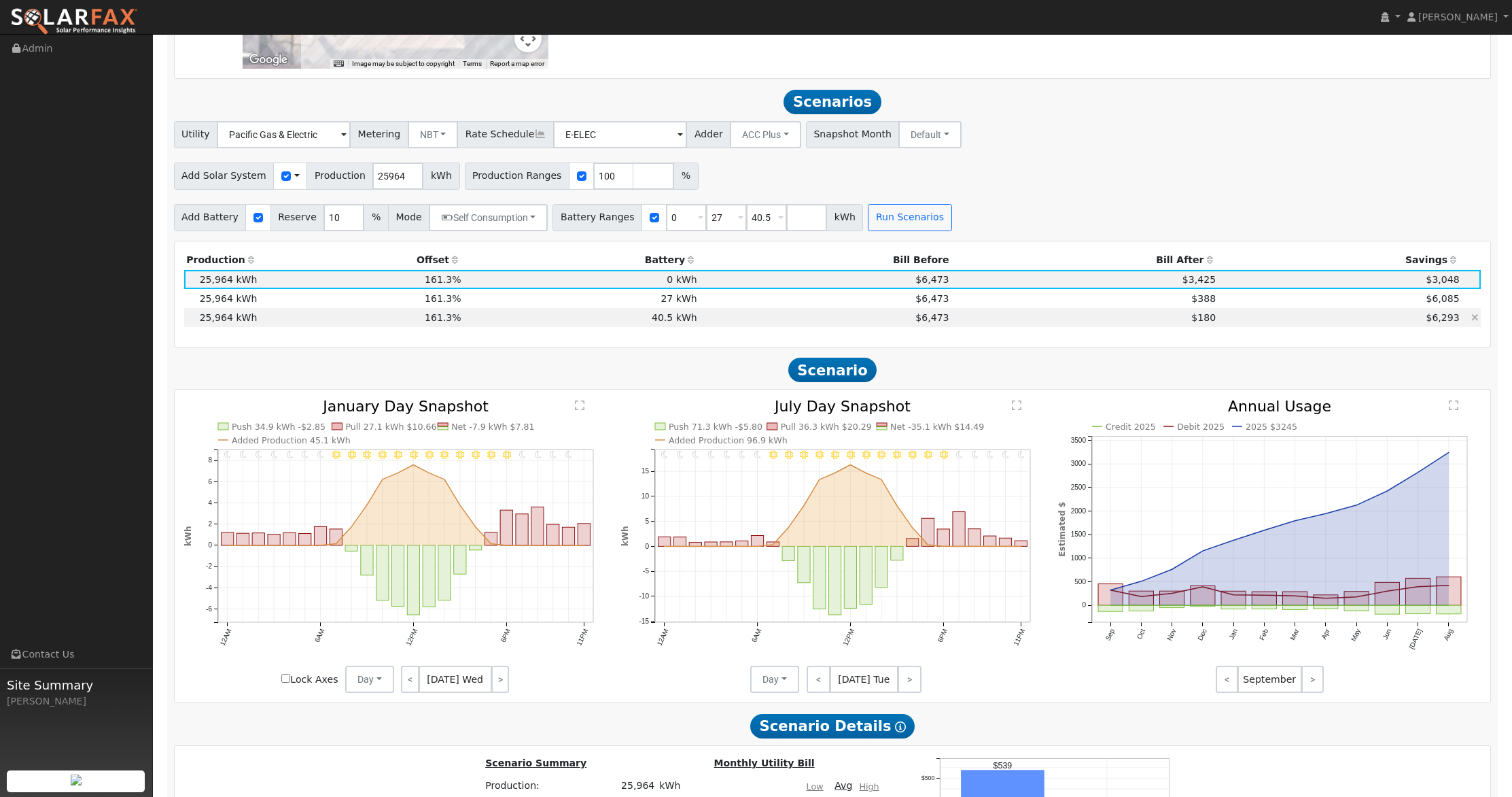
click at [1114, 322] on td "$180" at bounding box center [1085, 317] width 267 height 19
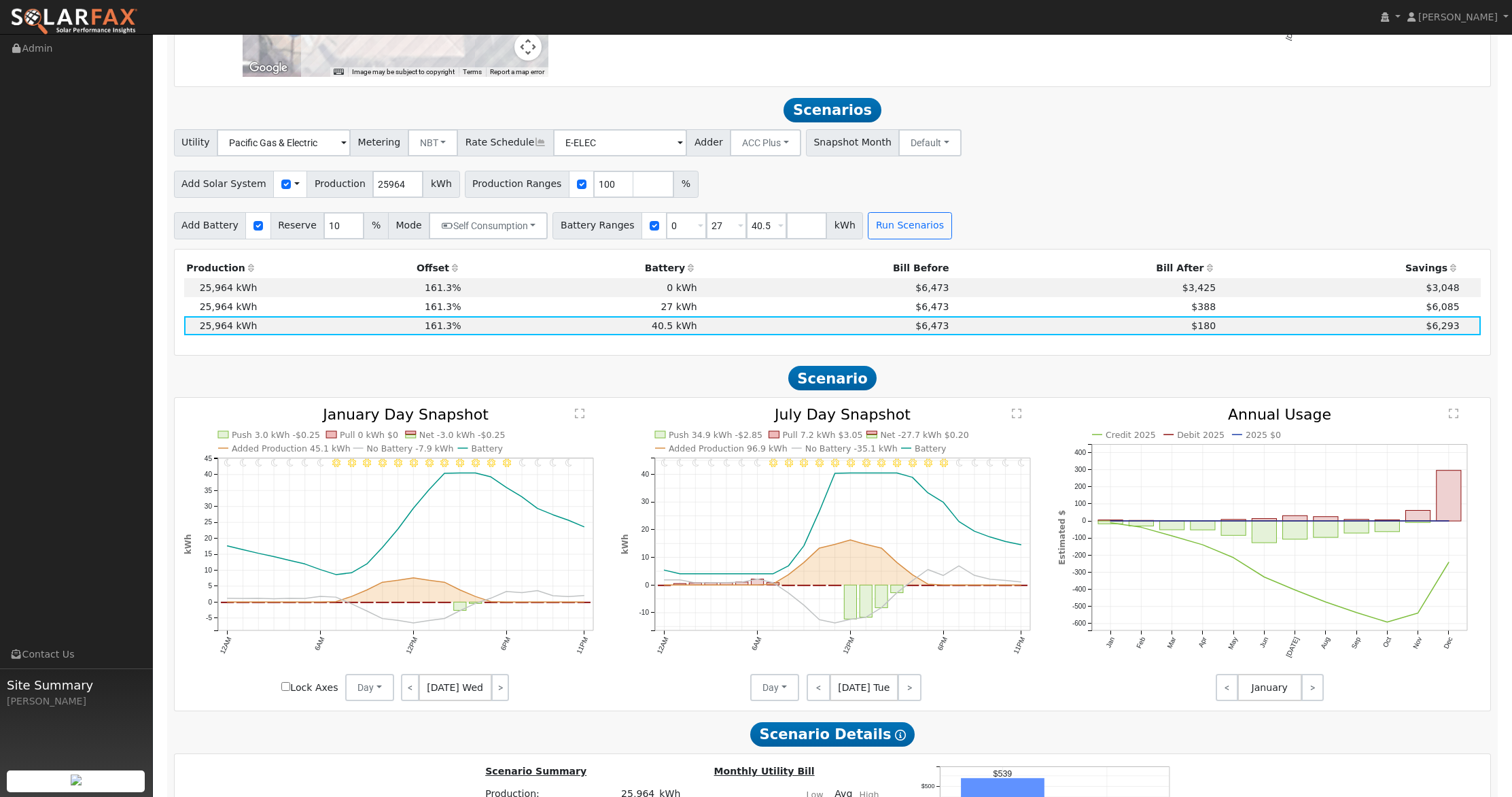
scroll to position [1214, 0]
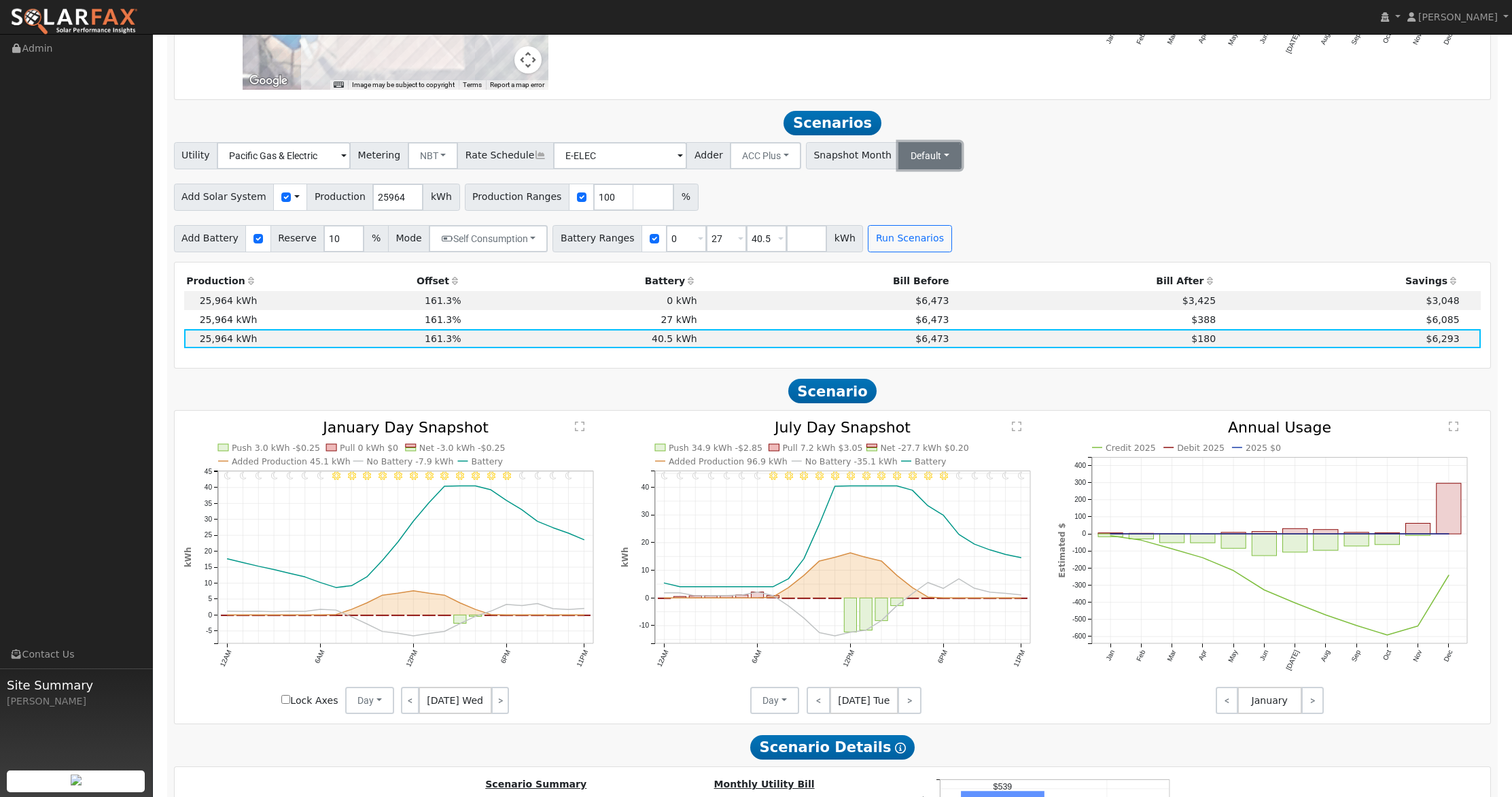
click at [912, 153] on button "Default" at bounding box center [930, 155] width 63 height 27
click at [906, 390] on link "Dec" at bounding box center [942, 395] width 95 height 19
click at [913, 237] on button "Run Scenarios" at bounding box center [910, 238] width 84 height 27
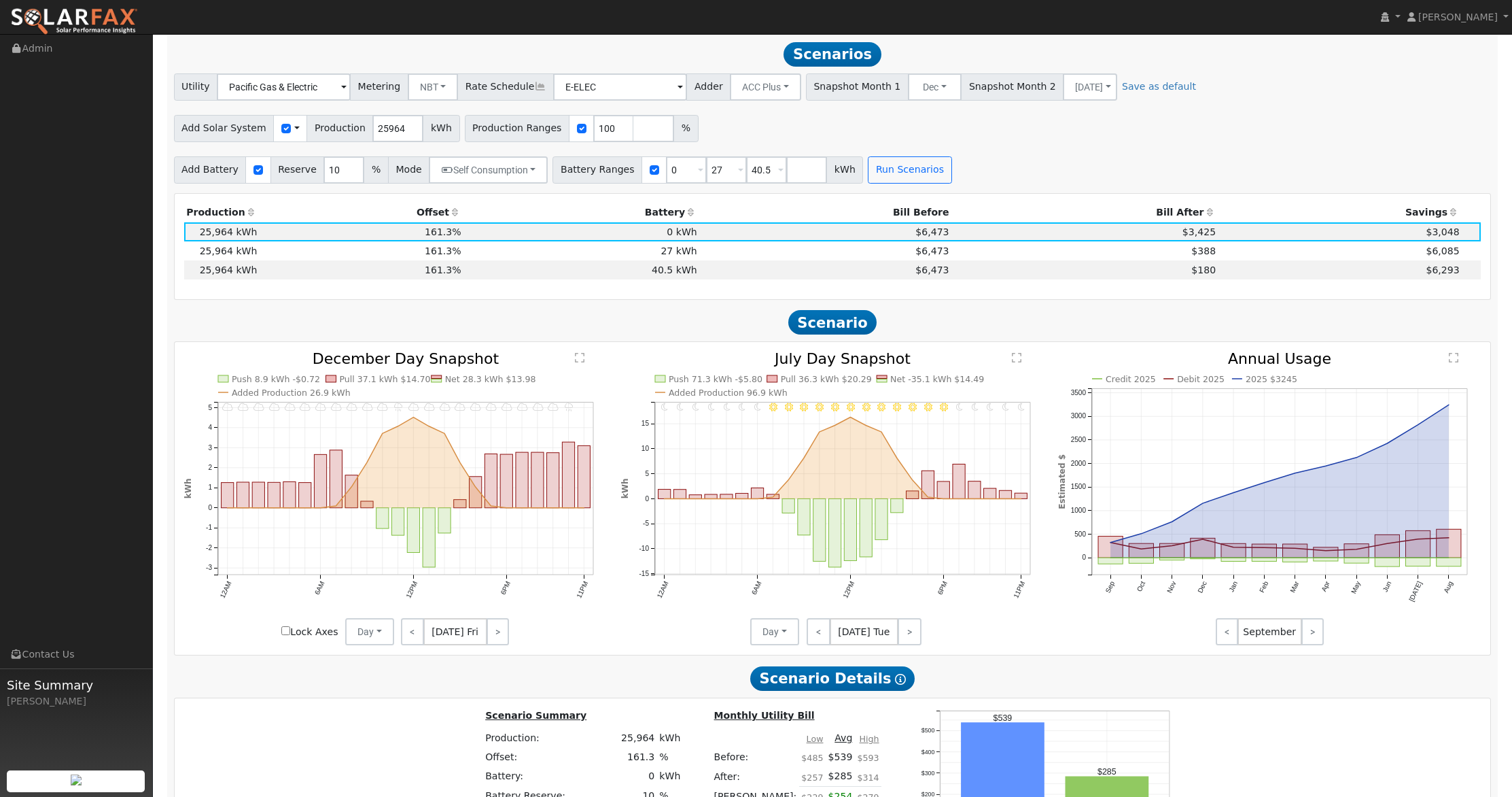
scroll to position [1284, 0]
click at [1164, 270] on td "$180" at bounding box center [1085, 269] width 267 height 19
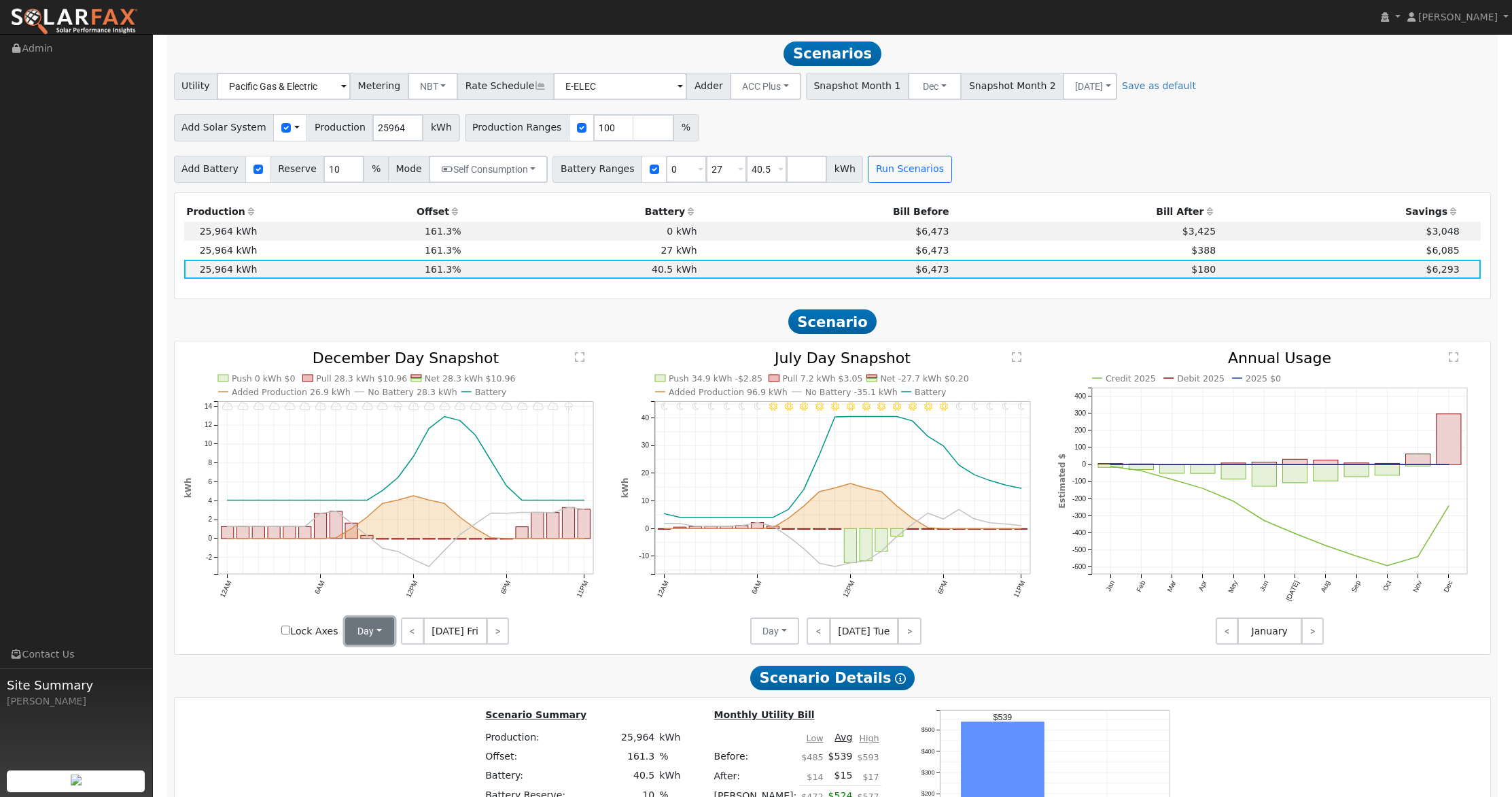
click at [377, 633] on button "Day" at bounding box center [370, 630] width 49 height 27
click at [374, 674] on link "Month Average" at bounding box center [393, 679] width 95 height 19
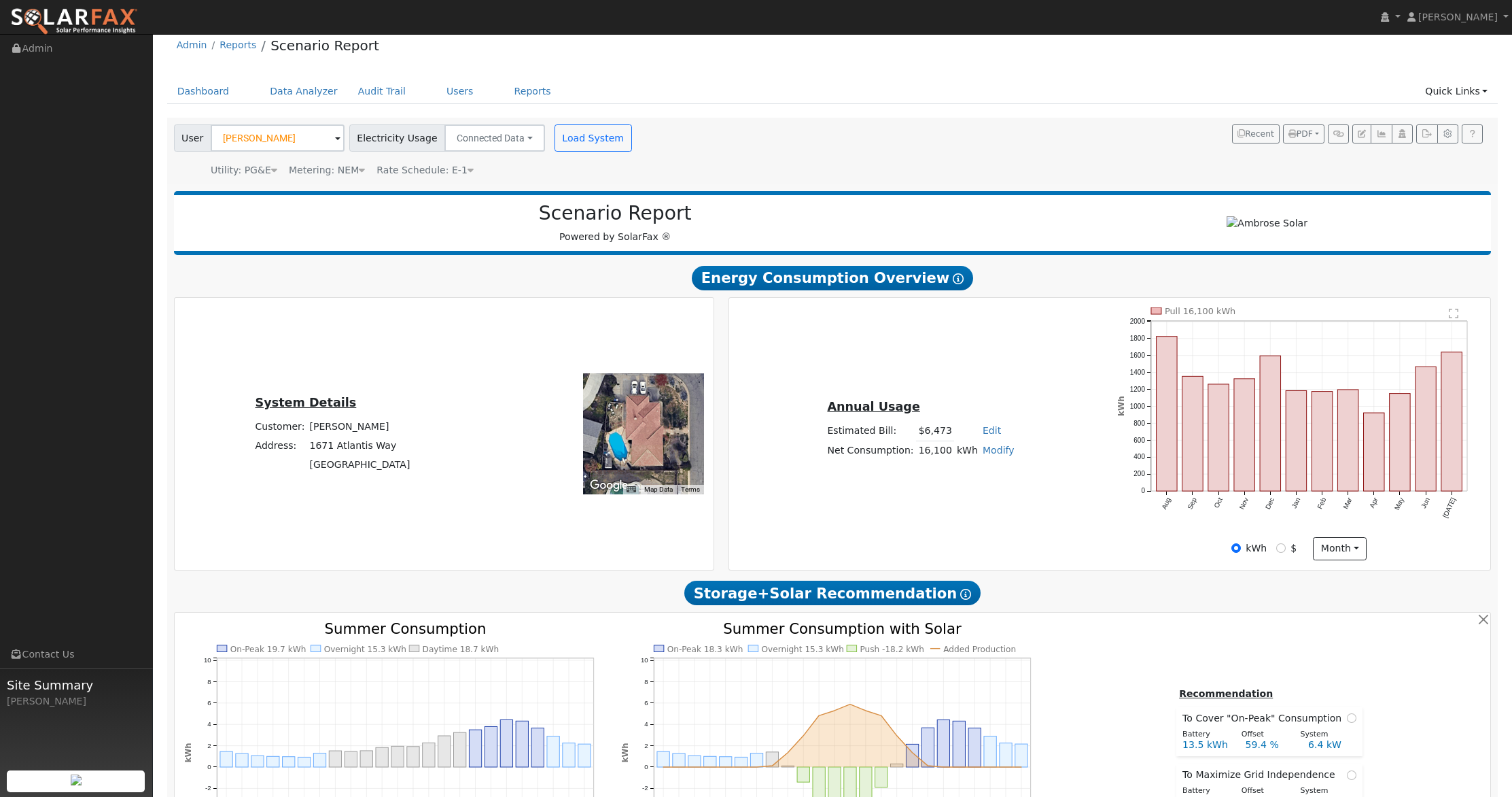
scroll to position [0, 0]
